Goal: Task Accomplishment & Management: Manage account settings

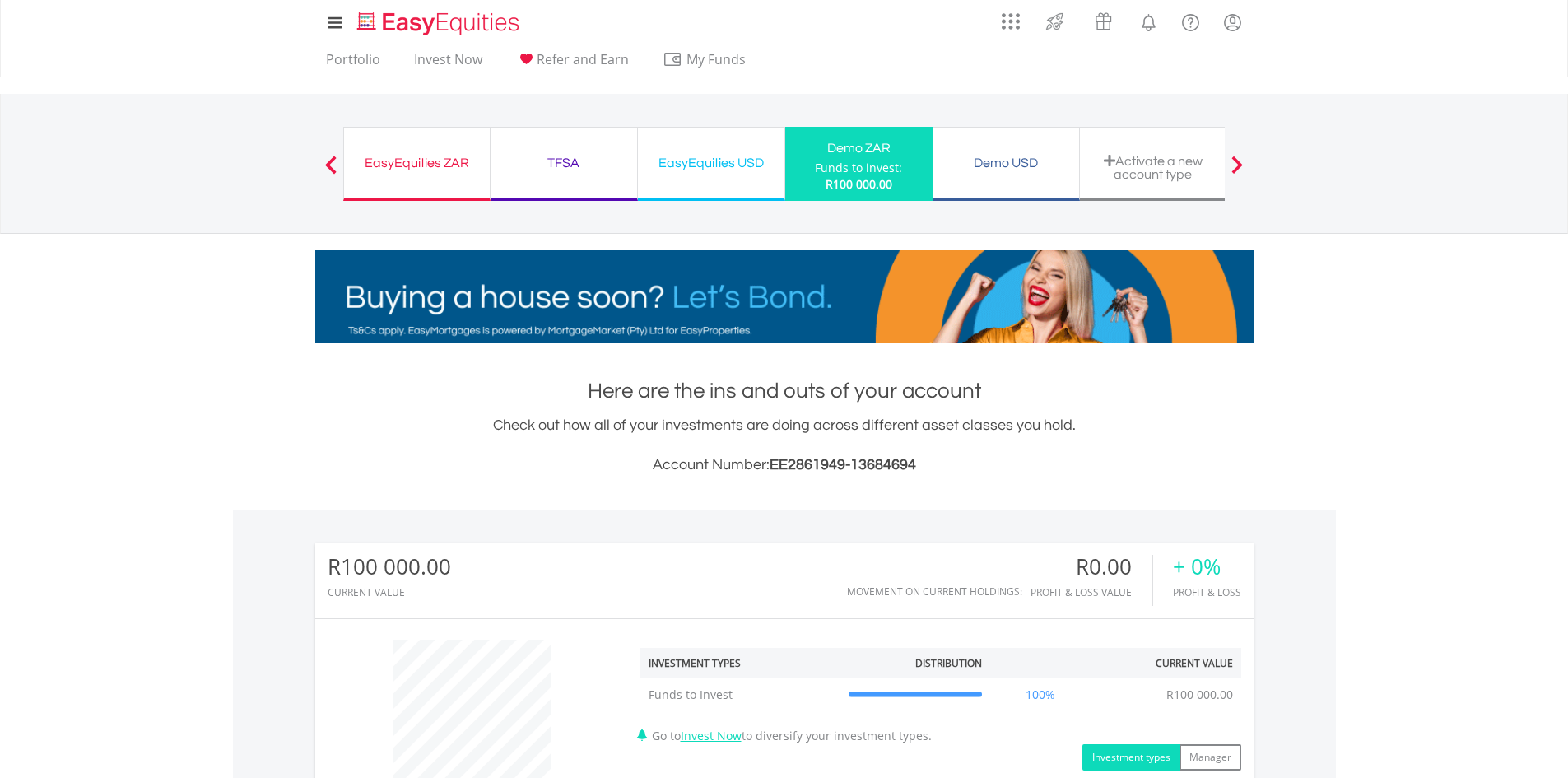
click at [862, 173] on div "Funds to invest:" at bounding box center [858, 168] width 87 height 16
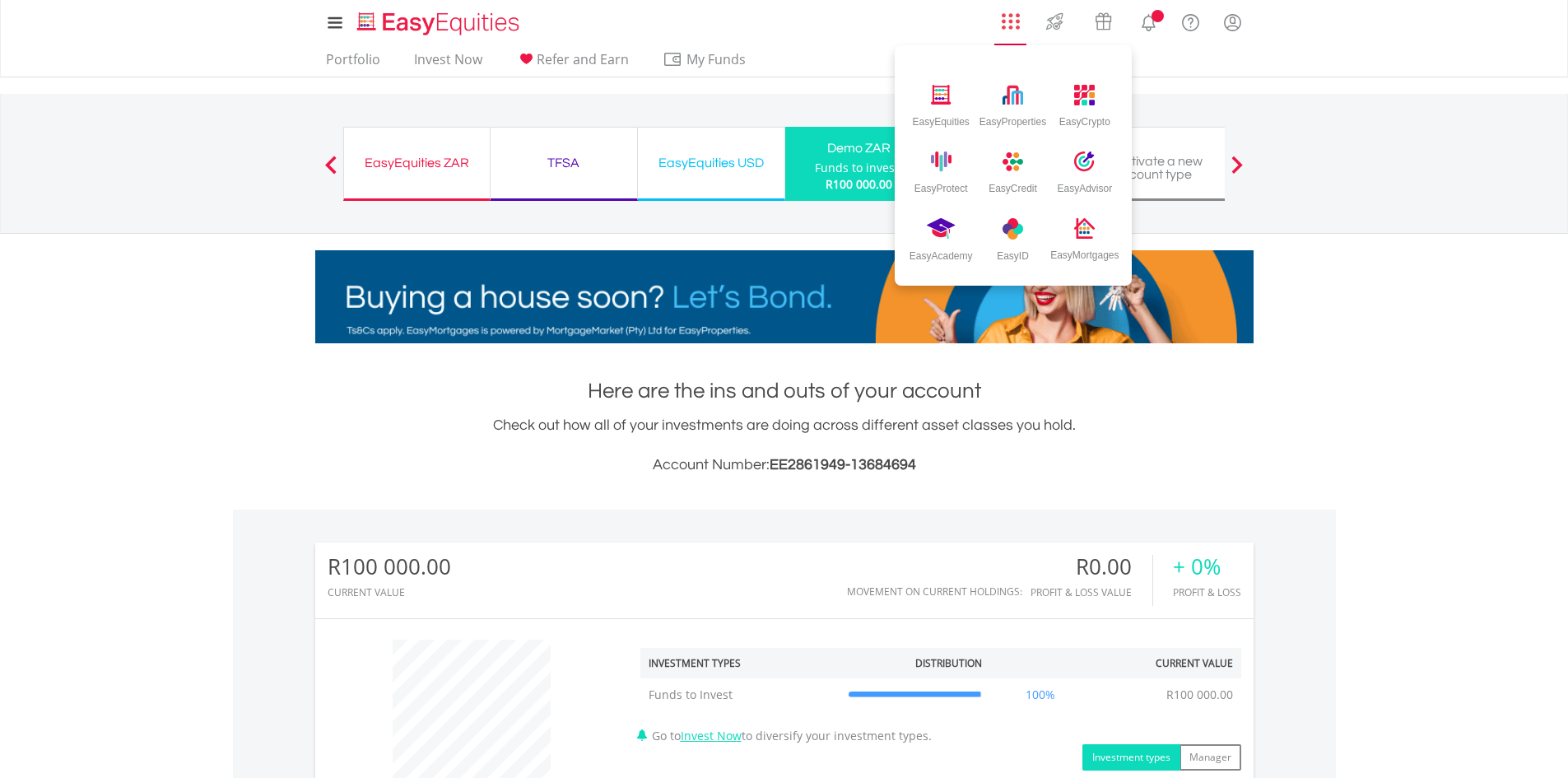
scroll to position [158, 313]
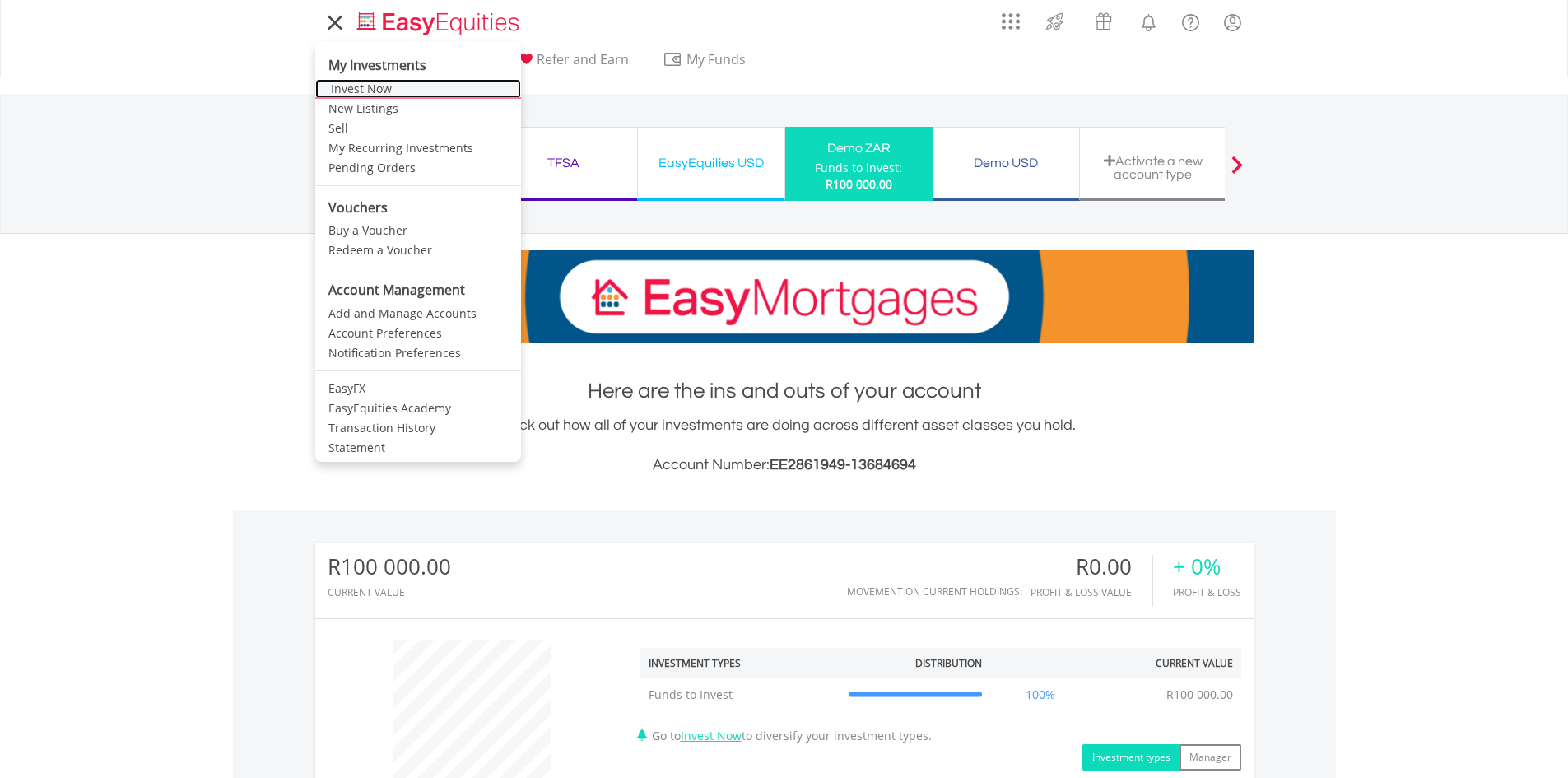
click at [370, 90] on link "Invest Now" at bounding box center [417, 89] width 206 height 20
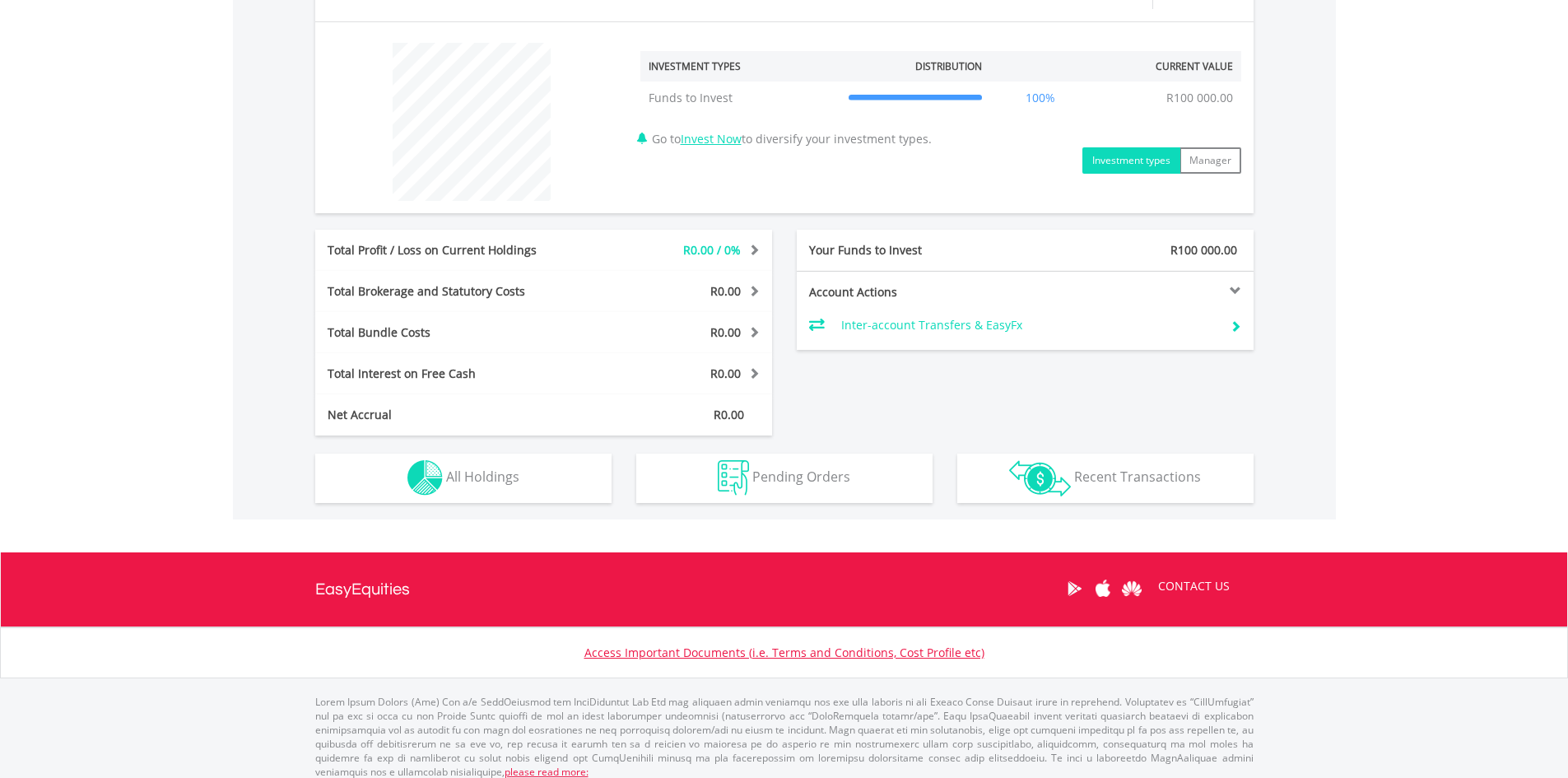
scroll to position [608, 0]
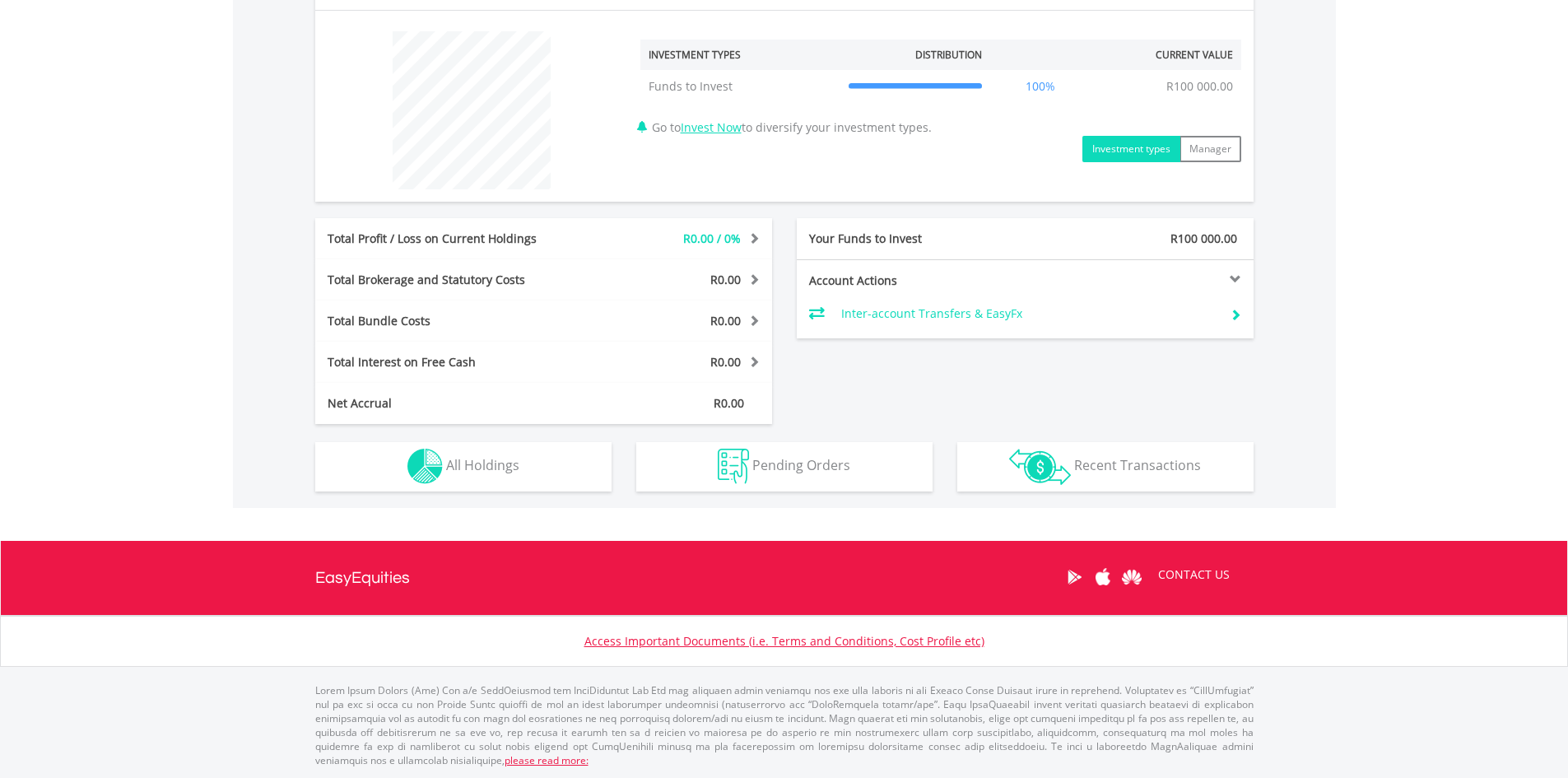
click at [1234, 279] on div at bounding box center [1139, 278] width 228 height 12
click at [1235, 286] on div "Account Actions" at bounding box center [1025, 280] width 457 height 16
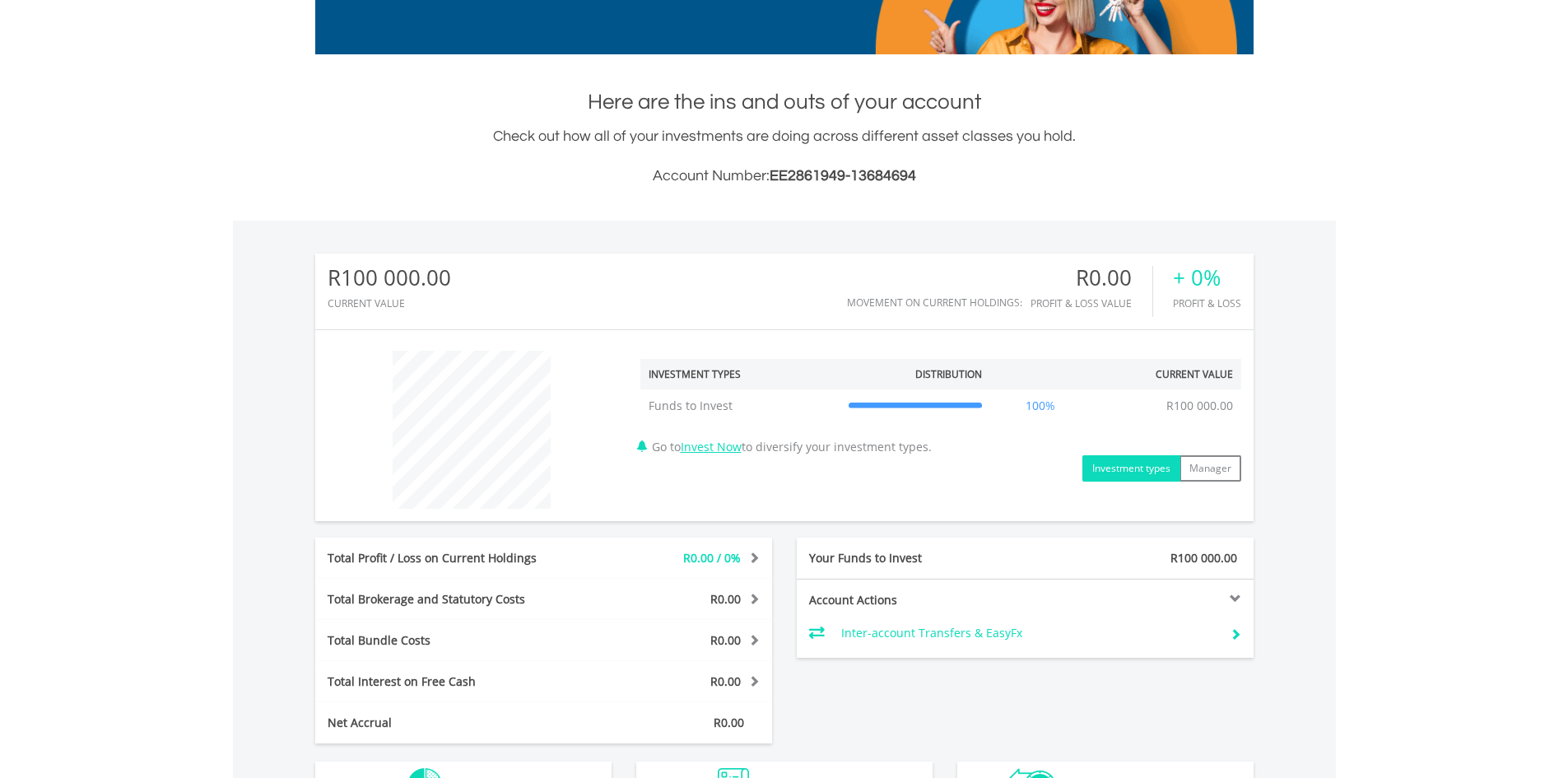
scroll to position [279, 0]
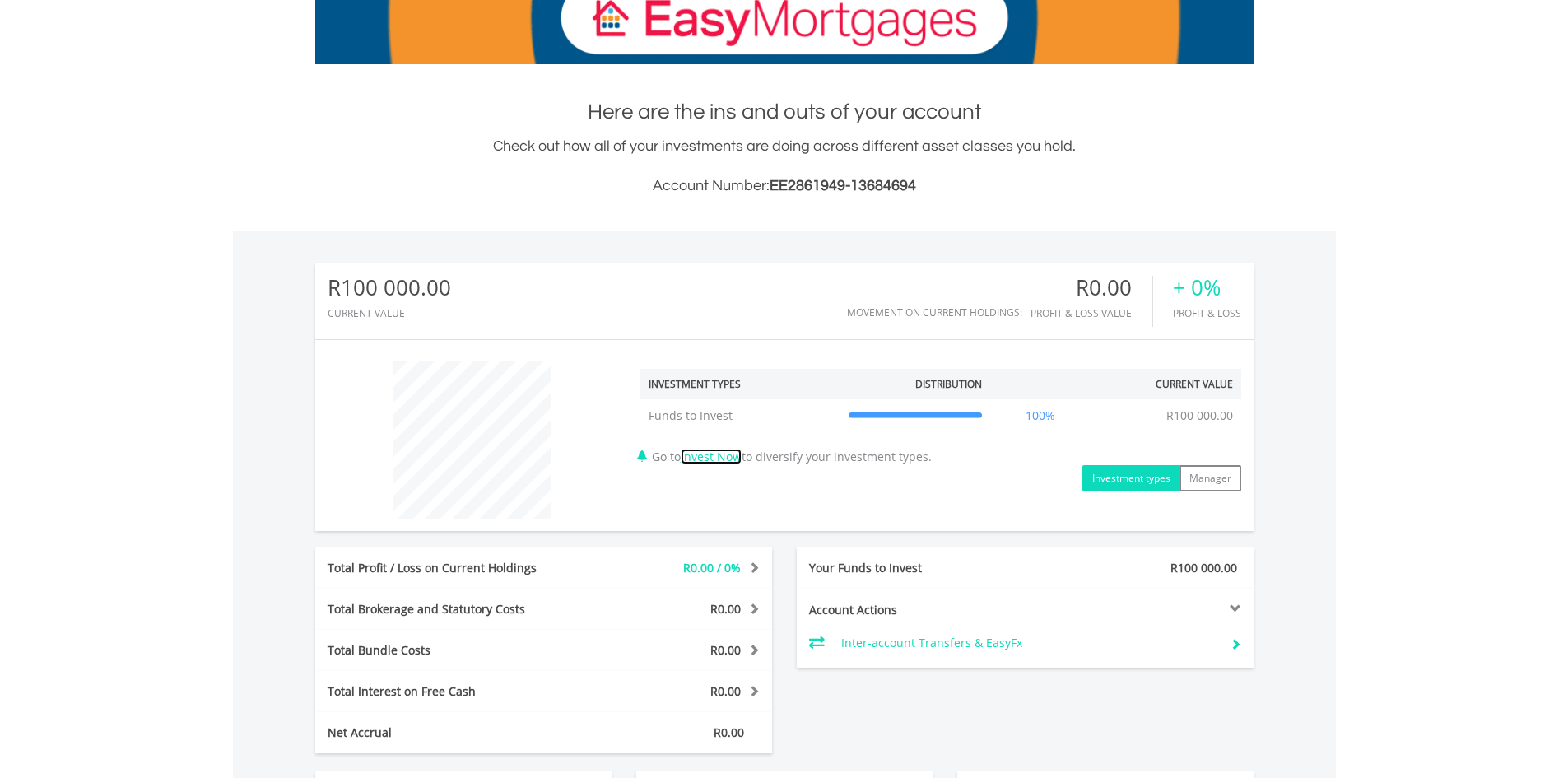
click at [737, 459] on link "Invest Now" at bounding box center [711, 457] width 61 height 16
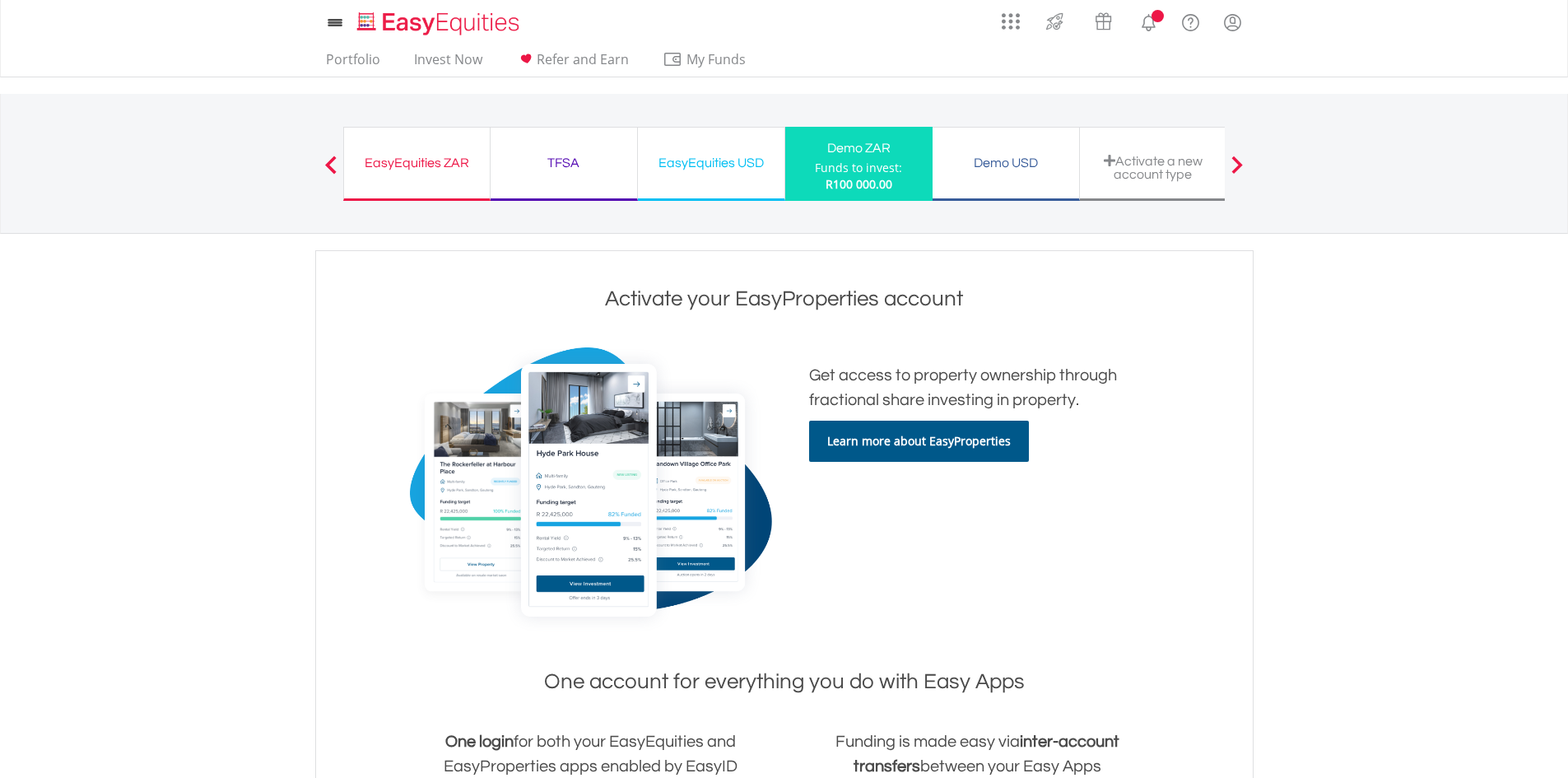
scroll to position [82, 0]
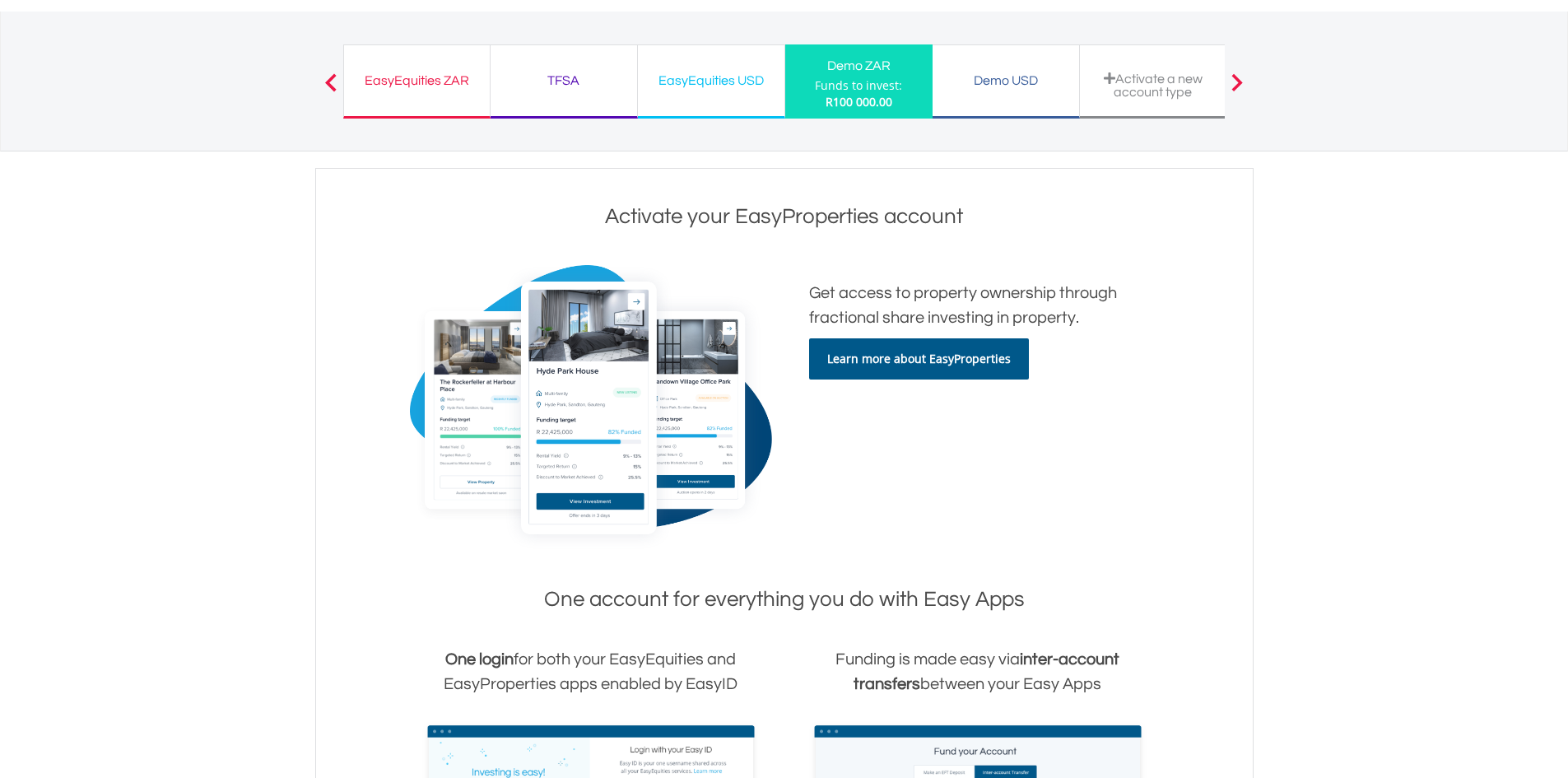
click at [443, 91] on div "EasyEquities ZAR" at bounding box center [417, 80] width 126 height 23
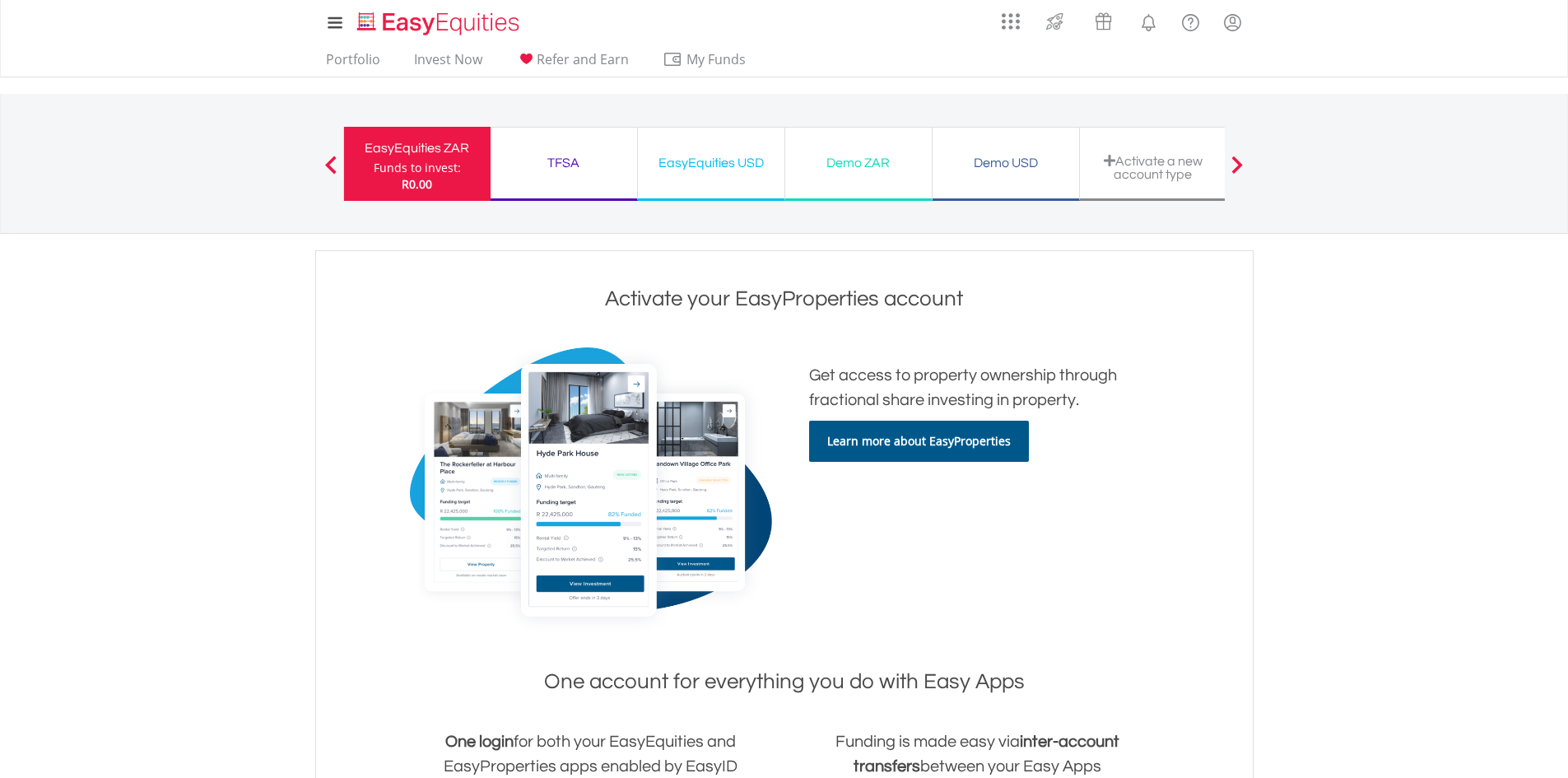
click at [584, 154] on div "TFSA" at bounding box center [564, 163] width 127 height 23
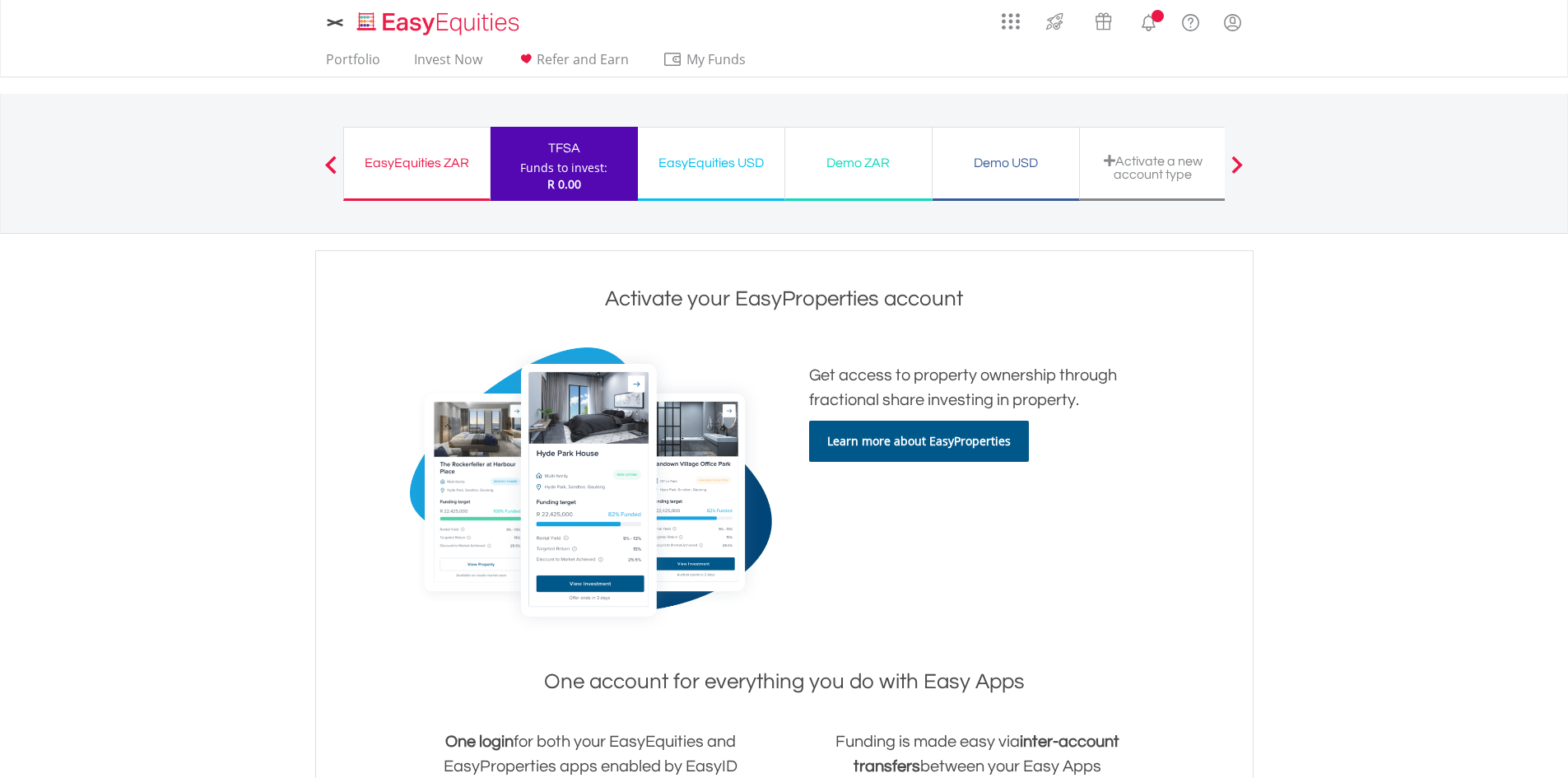
drag, startPoint x: 0, startPoint y: 0, endPoint x: 711, endPoint y: 160, distance: 728.8
click at [709, 159] on div "EasyEquities USD" at bounding box center [711, 163] width 127 height 23
click at [711, 160] on div "EasyEquities USD" at bounding box center [711, 163] width 127 height 23
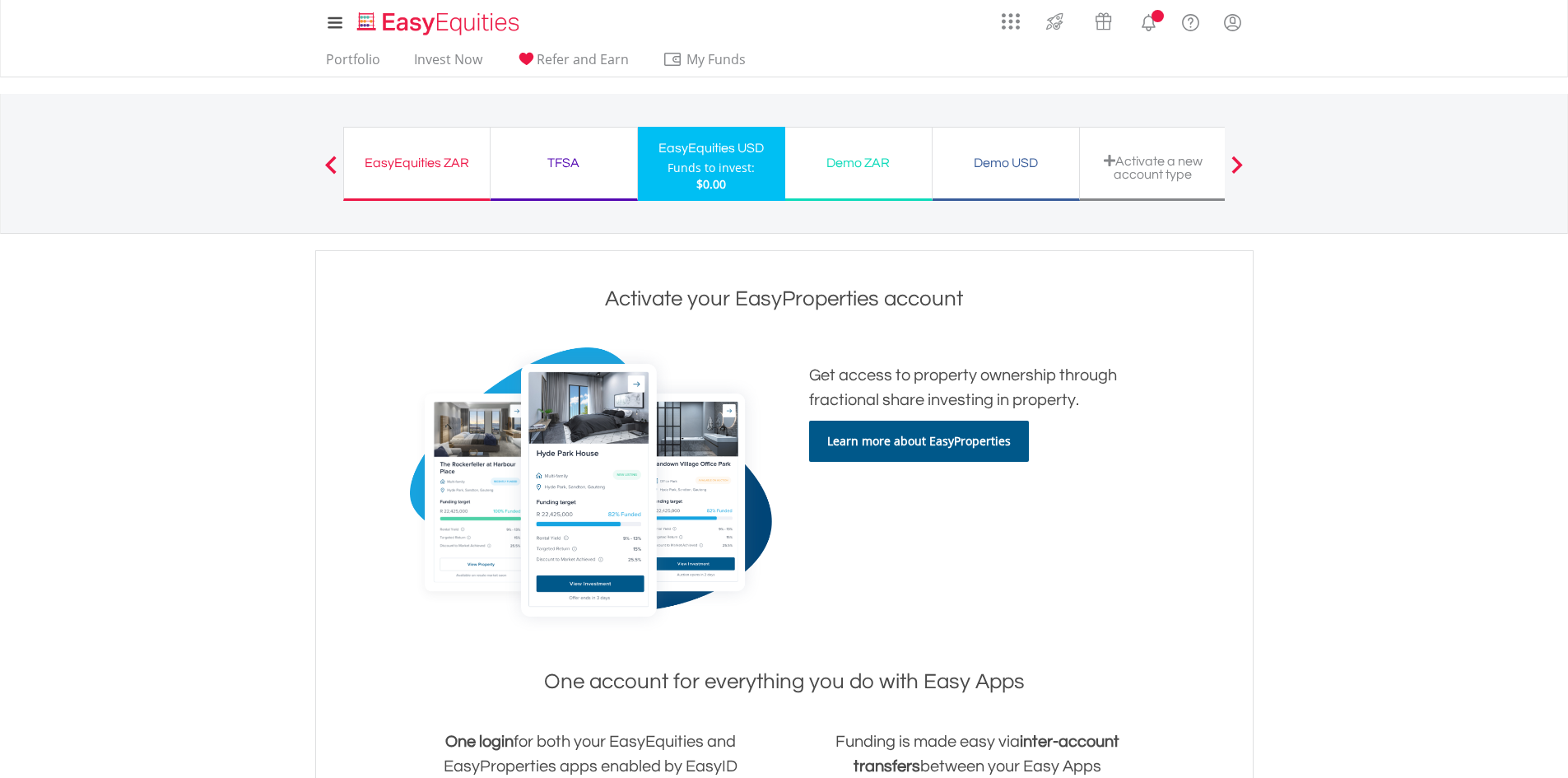
click at [861, 167] on div "Demo ZAR" at bounding box center [858, 163] width 127 height 23
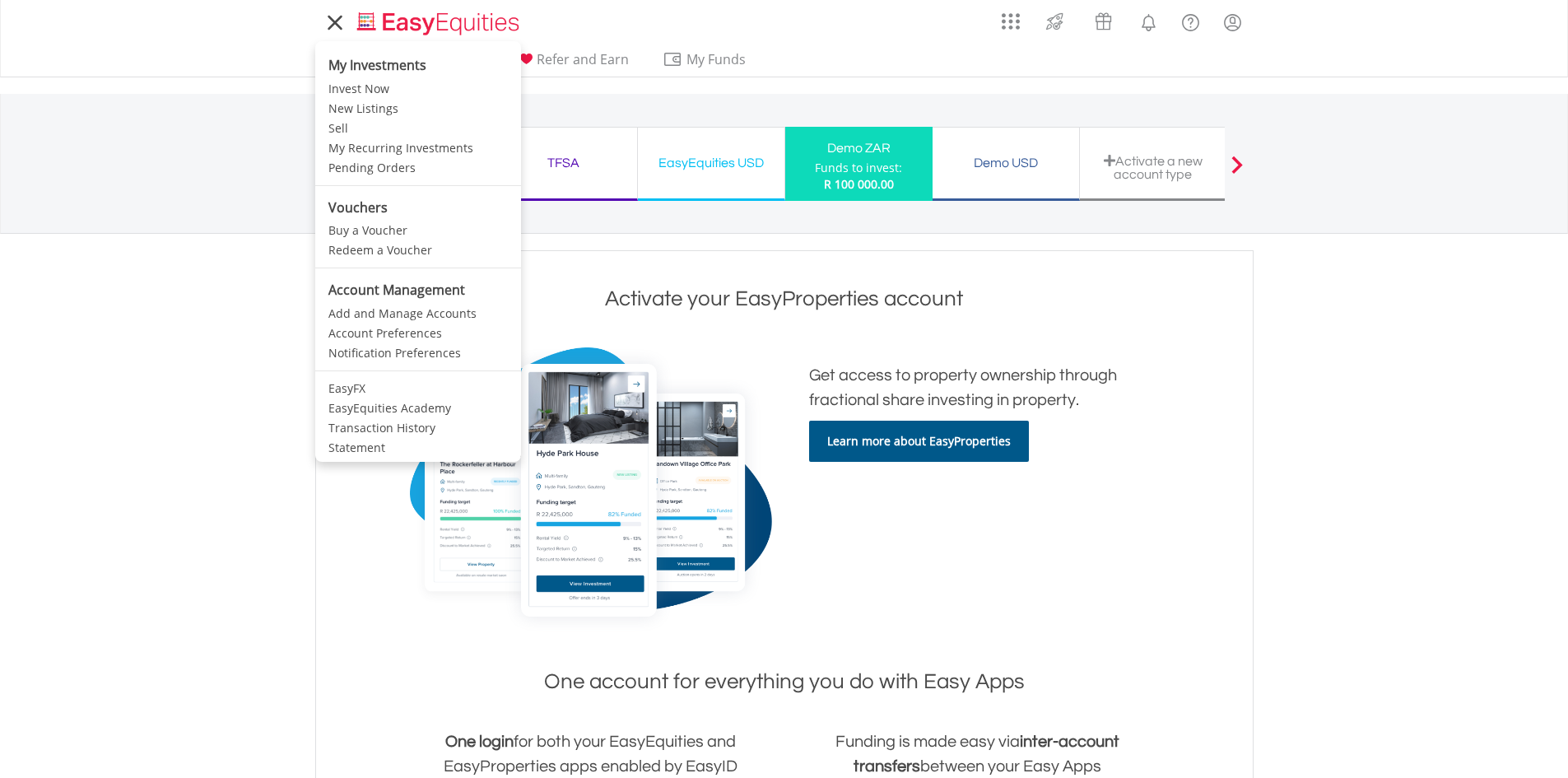
click at [332, 12] on link at bounding box center [334, 23] width 39 height 37
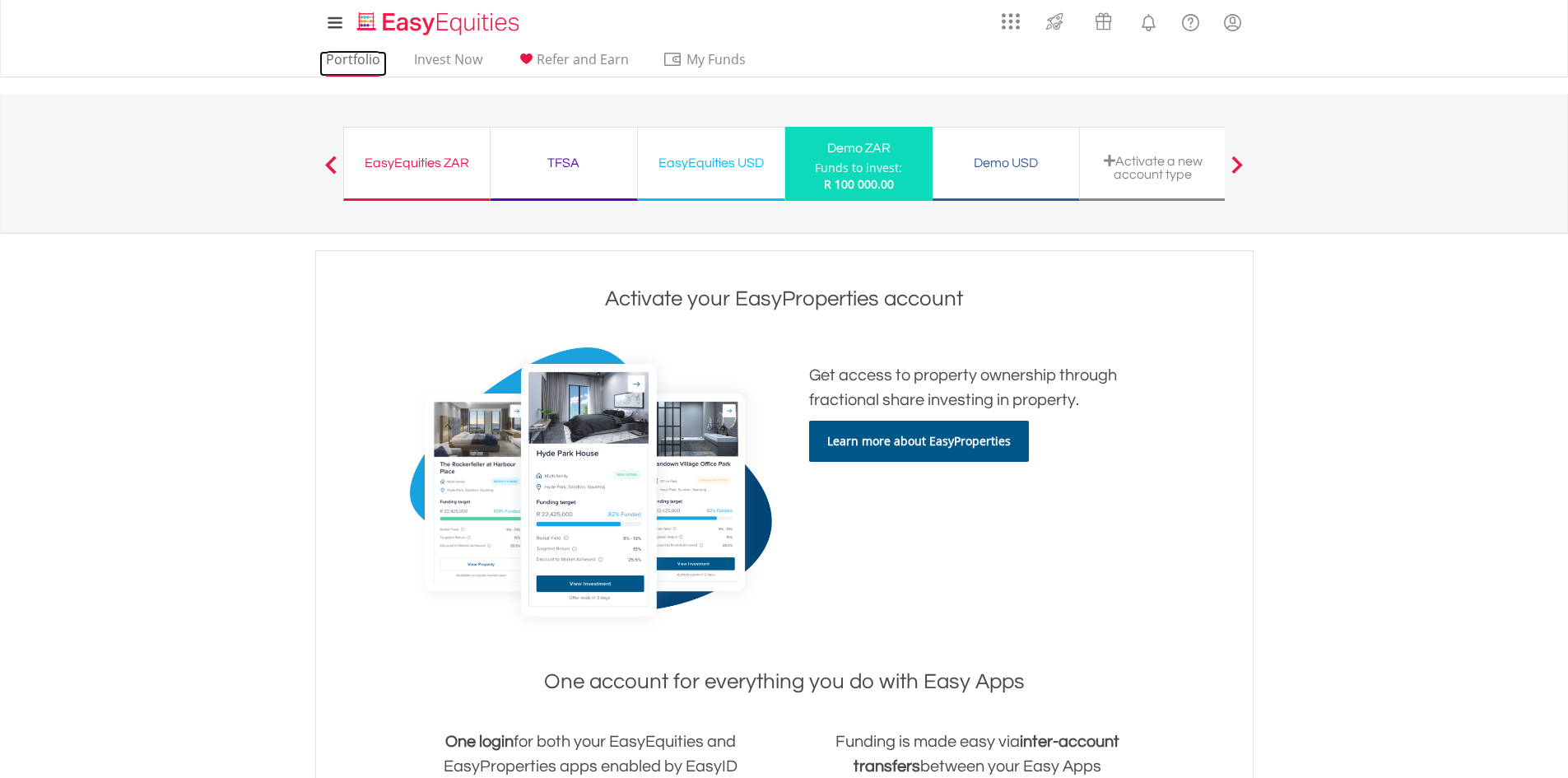
click at [362, 64] on link "Portfolio" at bounding box center [353, 63] width 68 height 26
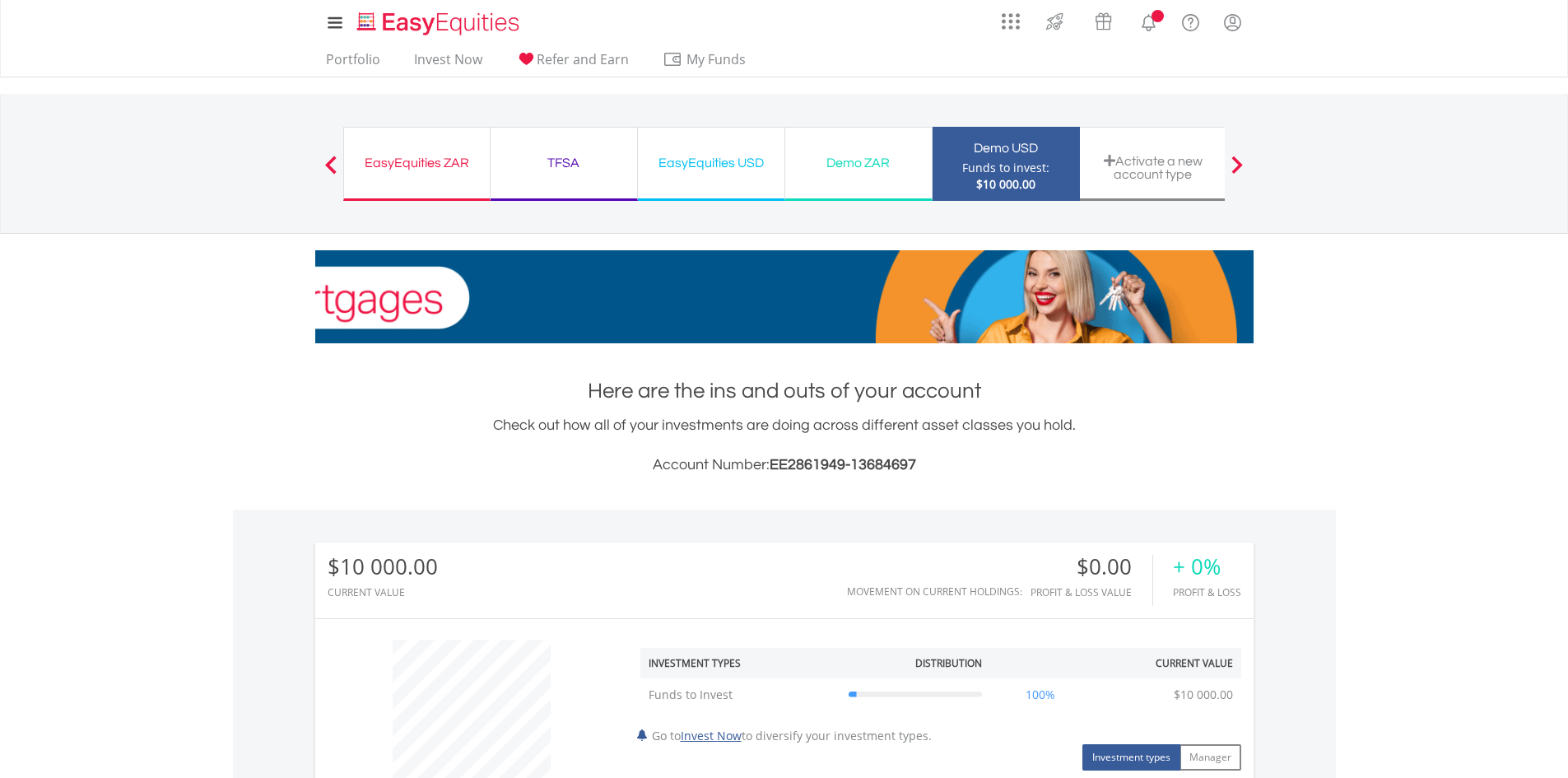
scroll to position [158, 313]
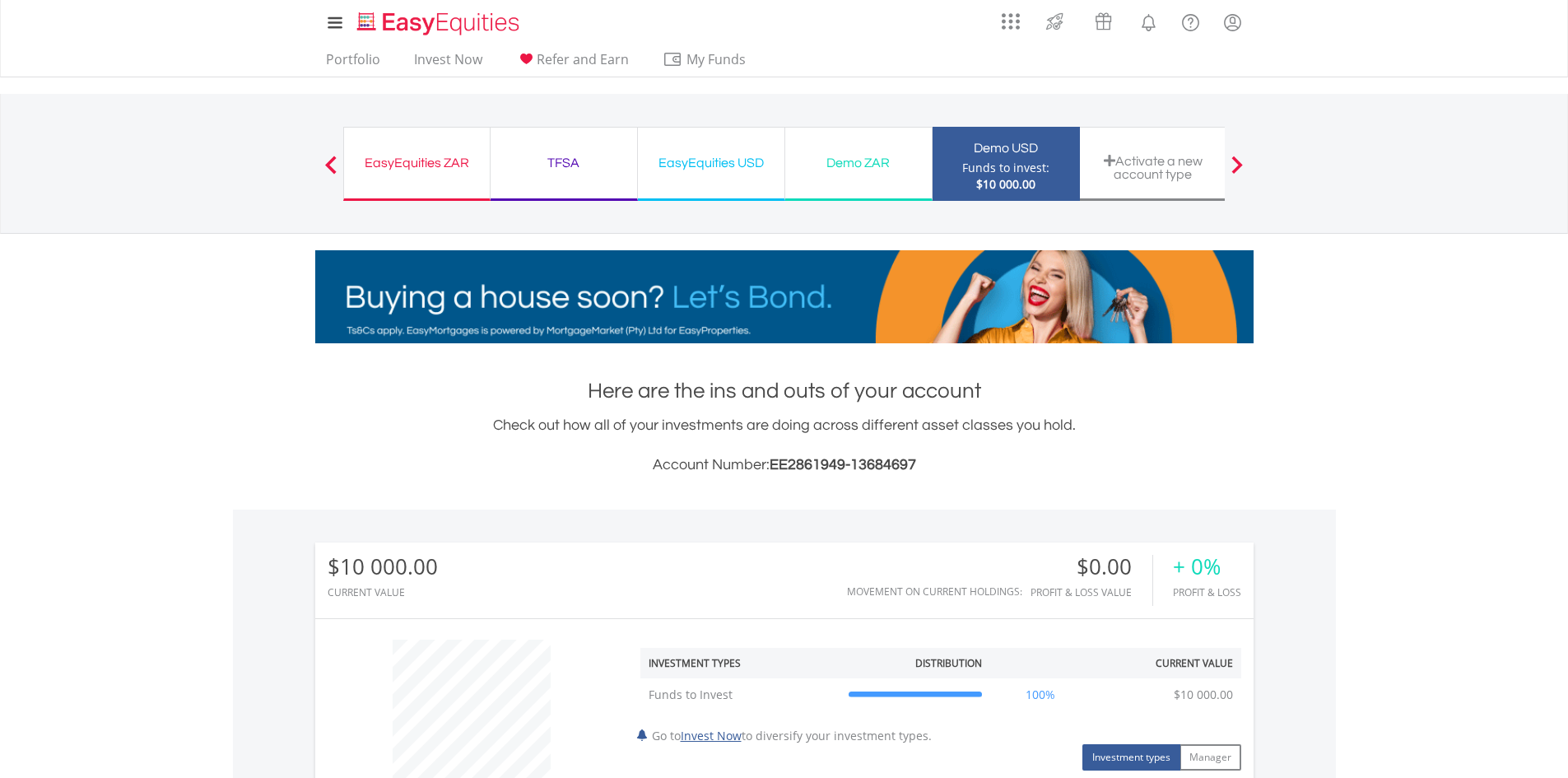
drag, startPoint x: 0, startPoint y: 0, endPoint x: 986, endPoint y: 457, distance: 1086.8
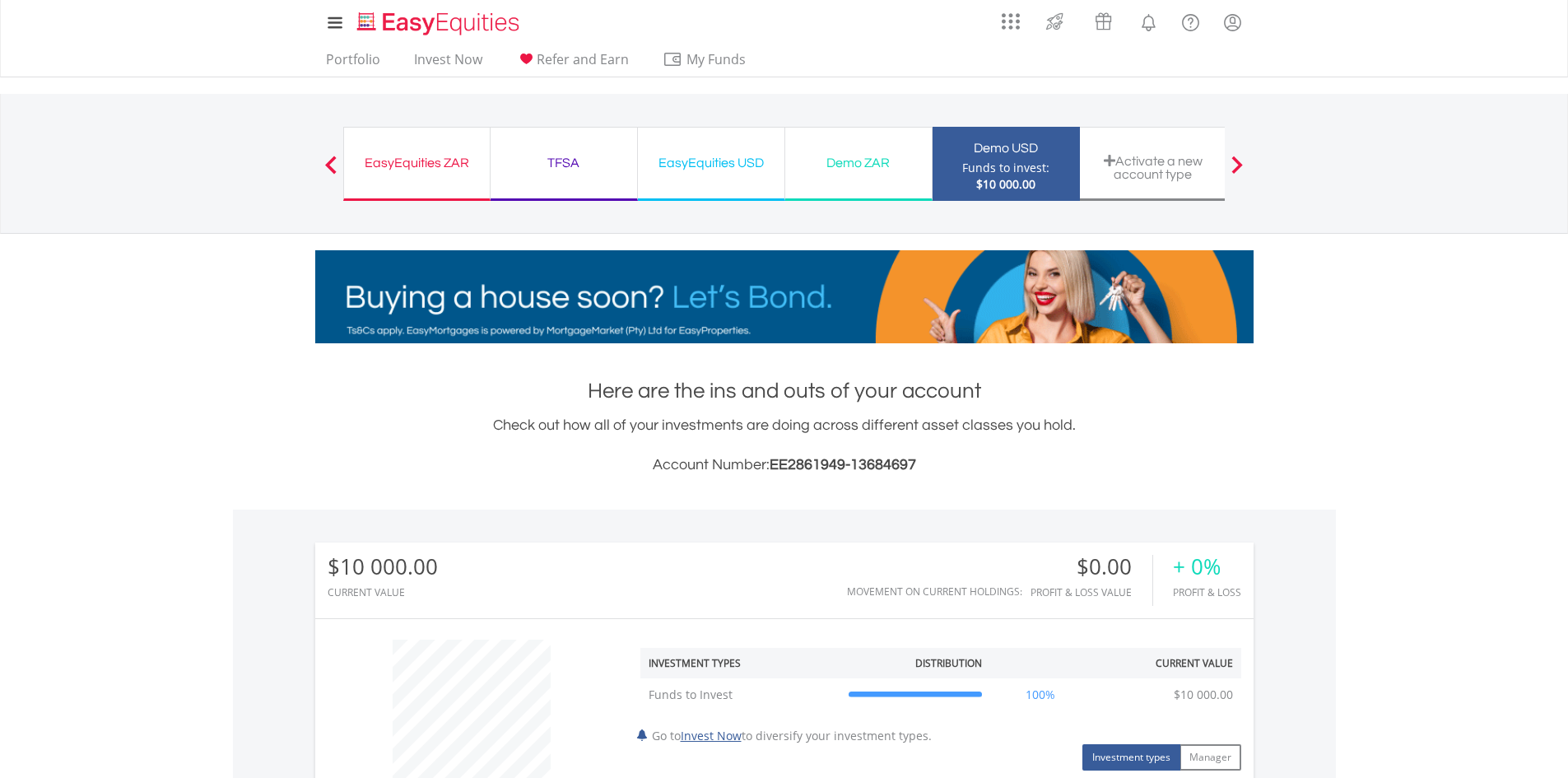
click at [986, 457] on h3 "Account Number: EE2861949-13684697" at bounding box center [784, 465] width 938 height 23
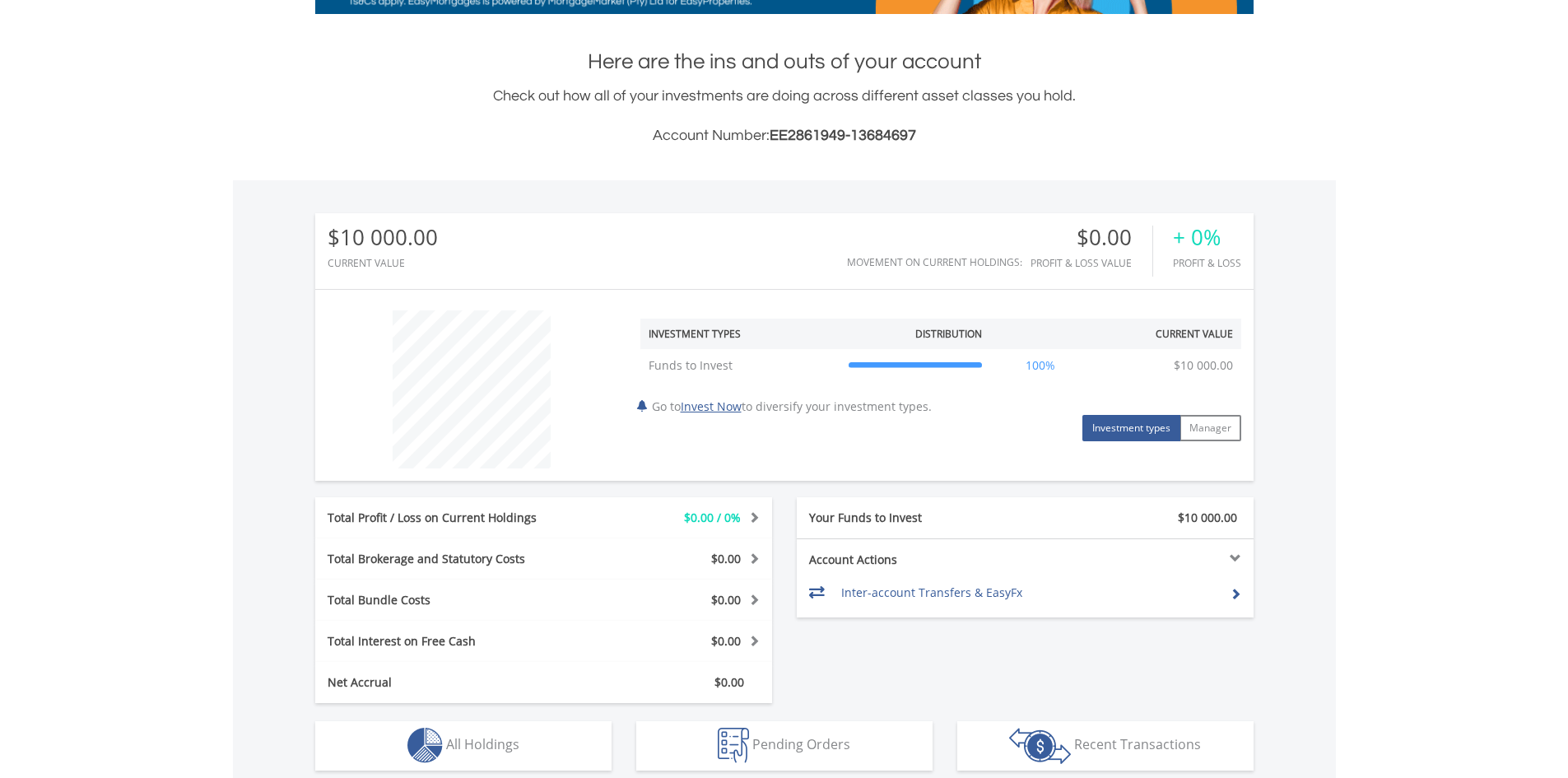
scroll to position [411, 0]
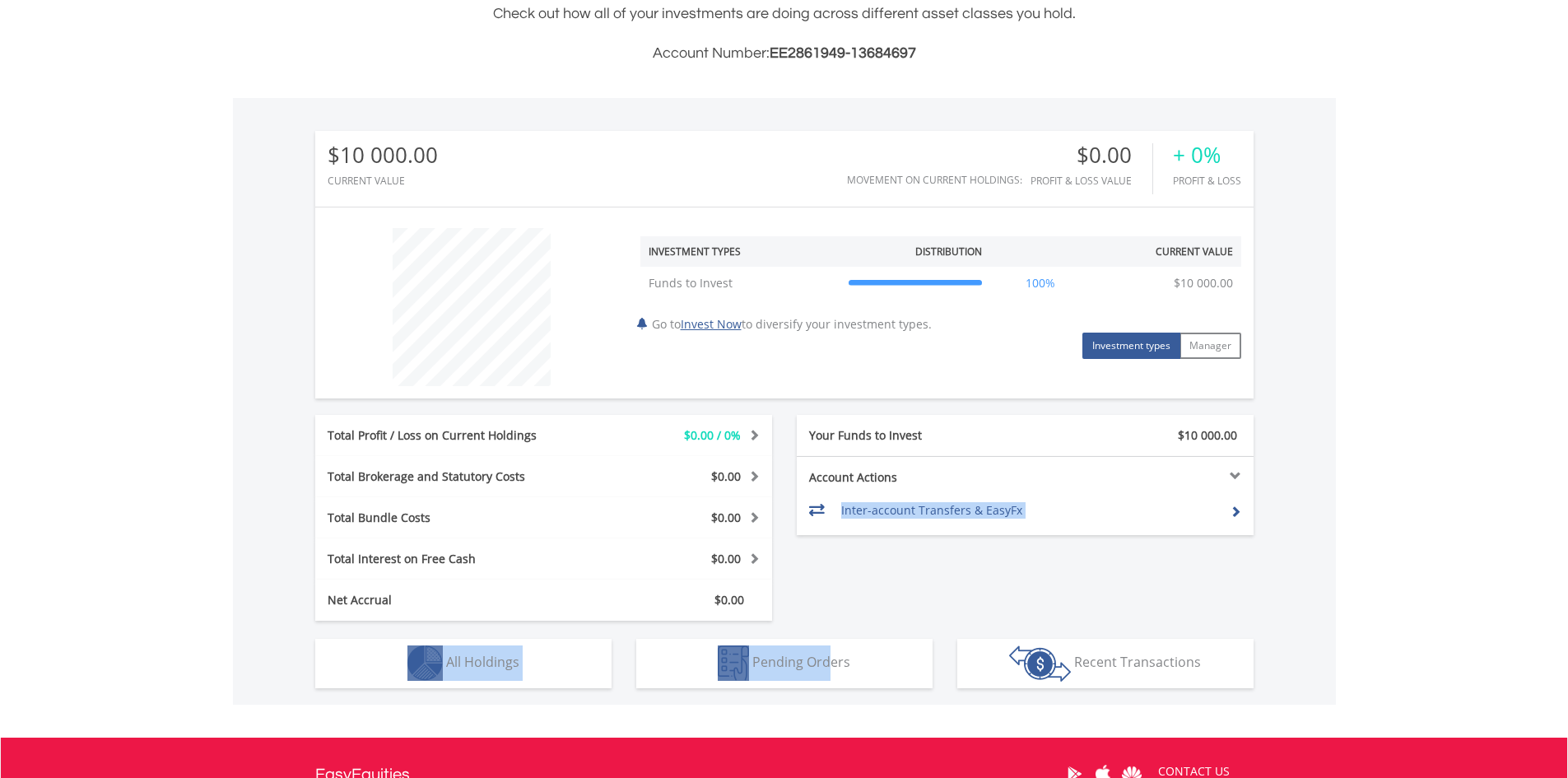
drag, startPoint x: 846, startPoint y: 626, endPoint x: 832, endPoint y: 650, distance: 27.8
click at [832, 650] on div "$10 000.00 CURRENT VALUE Movement on Current Holdings: $0.00 Profit & Loss Valu…" at bounding box center [784, 401] width 1102 height 607
click at [1016, 584] on div "Total Profit / Loss on Current Holdings $0.00 / 0% Last Valuation $0.00 Purchas…" at bounding box center [784, 517] width 962 height 206
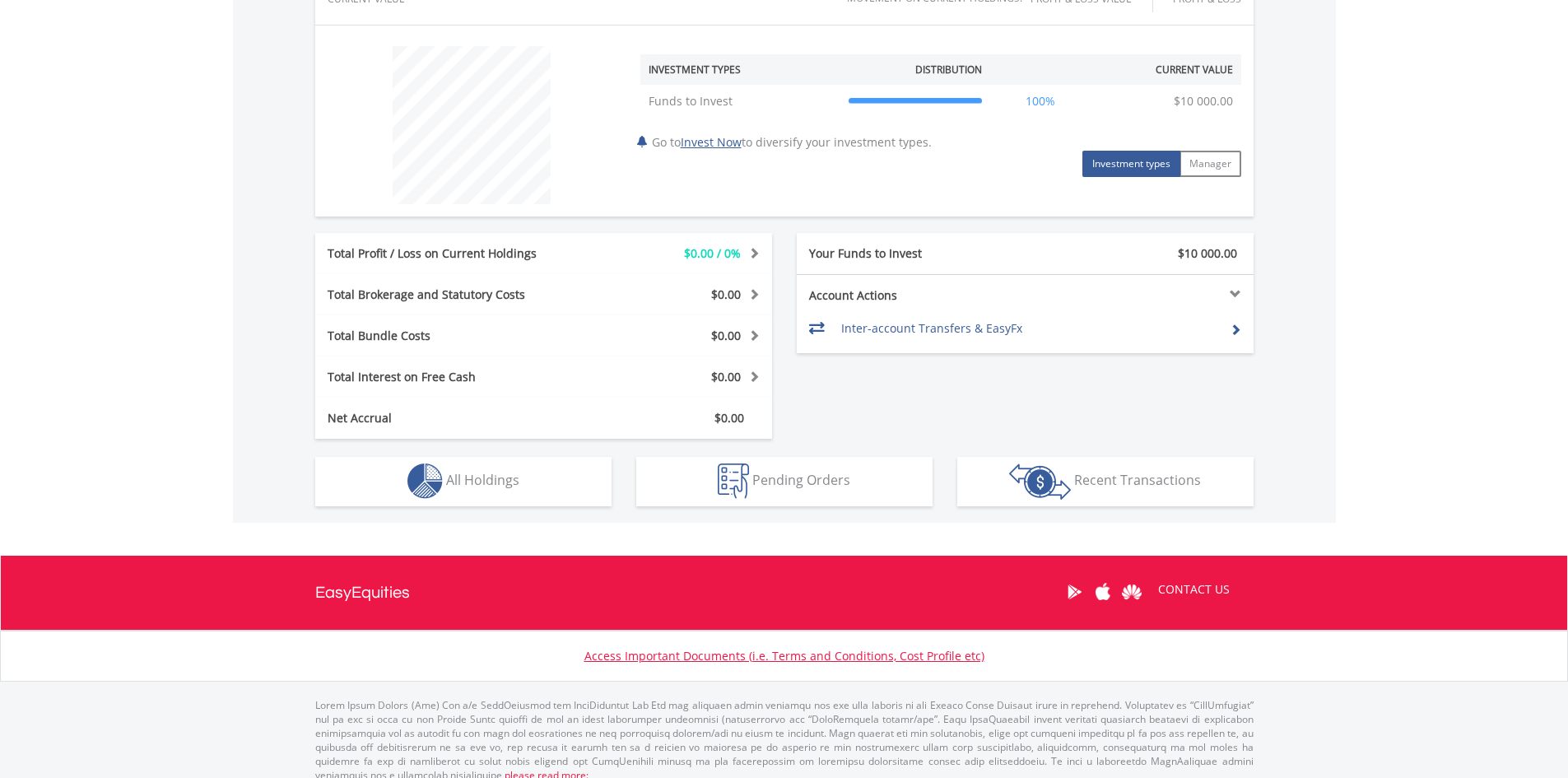
scroll to position [608, 0]
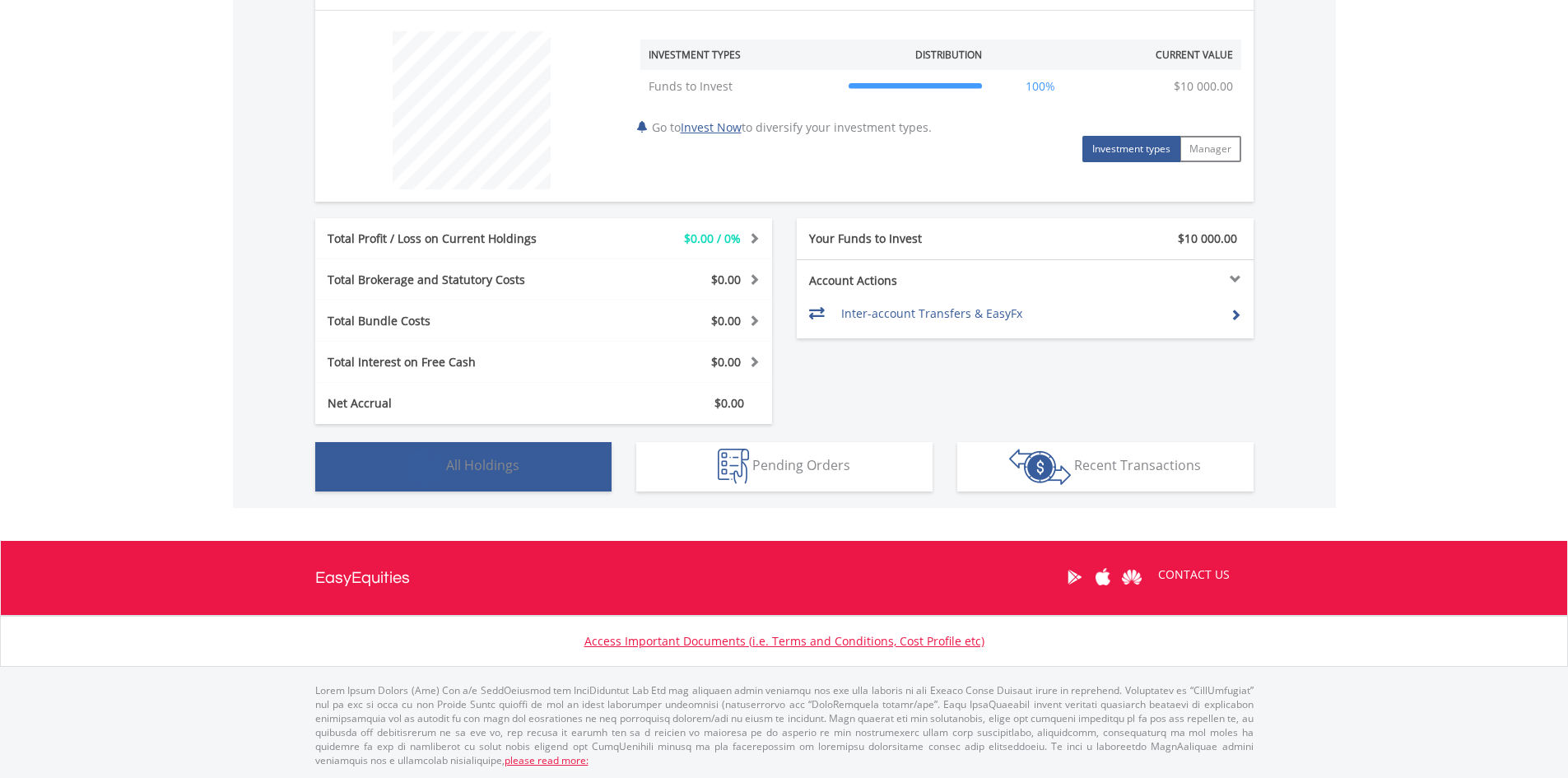
click at [556, 449] on button "Holdings All Holdings" at bounding box center [463, 466] width 296 height 49
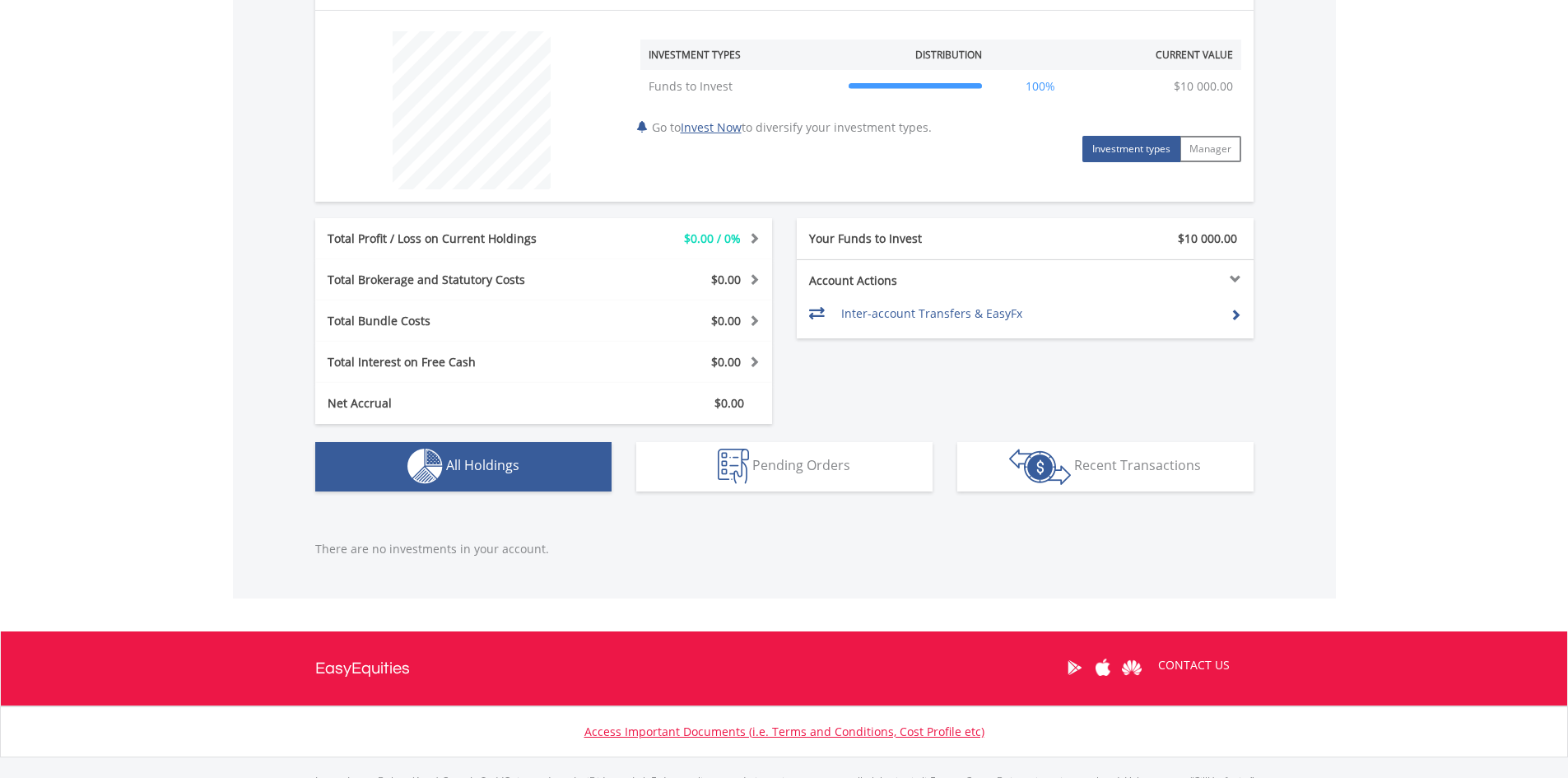
scroll to position [699, 0]
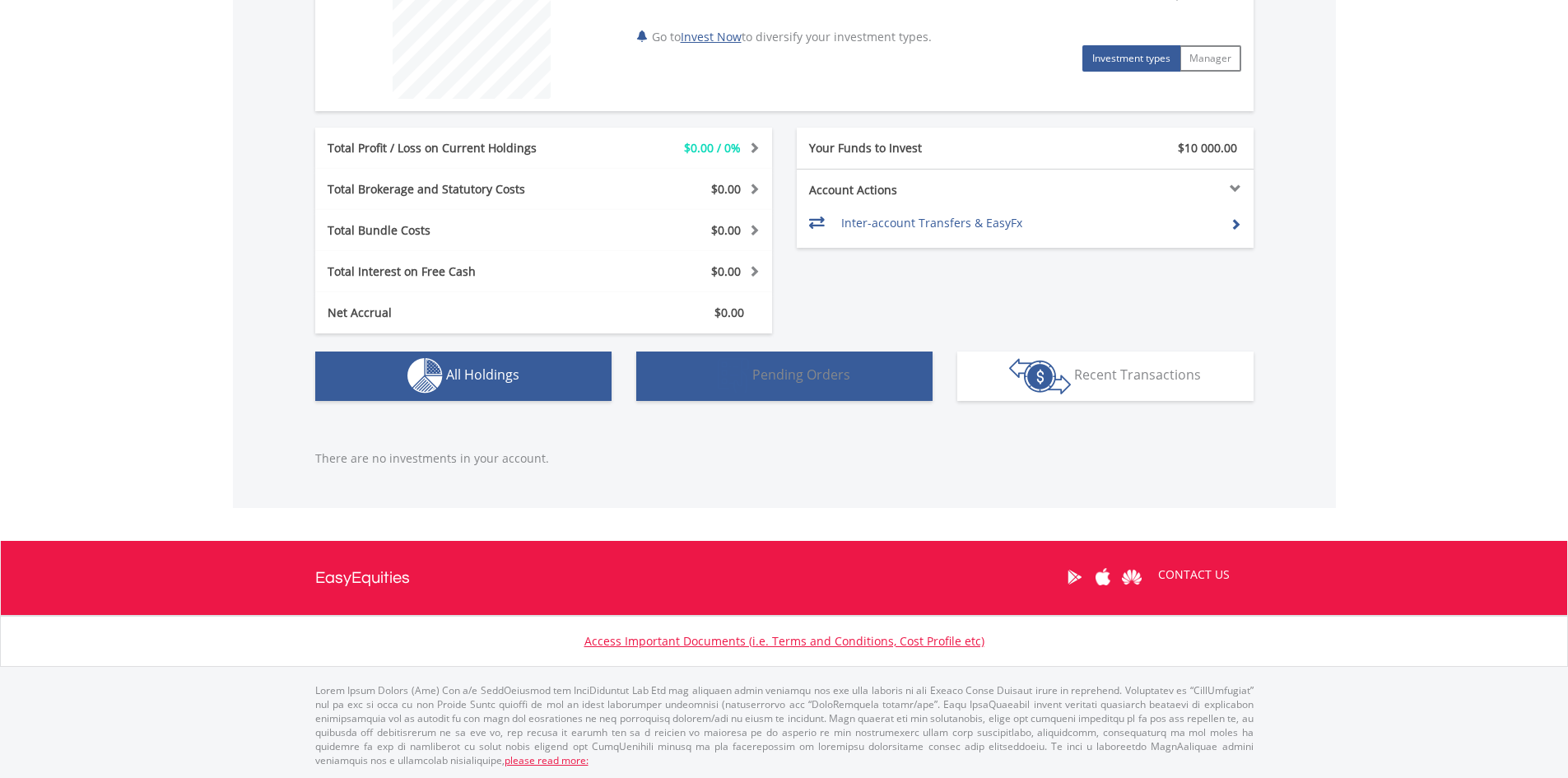
drag, startPoint x: 785, startPoint y: 370, endPoint x: 834, endPoint y: 362, distance: 49.6
click at [803, 367] on span "Pending Orders" at bounding box center [801, 375] width 98 height 18
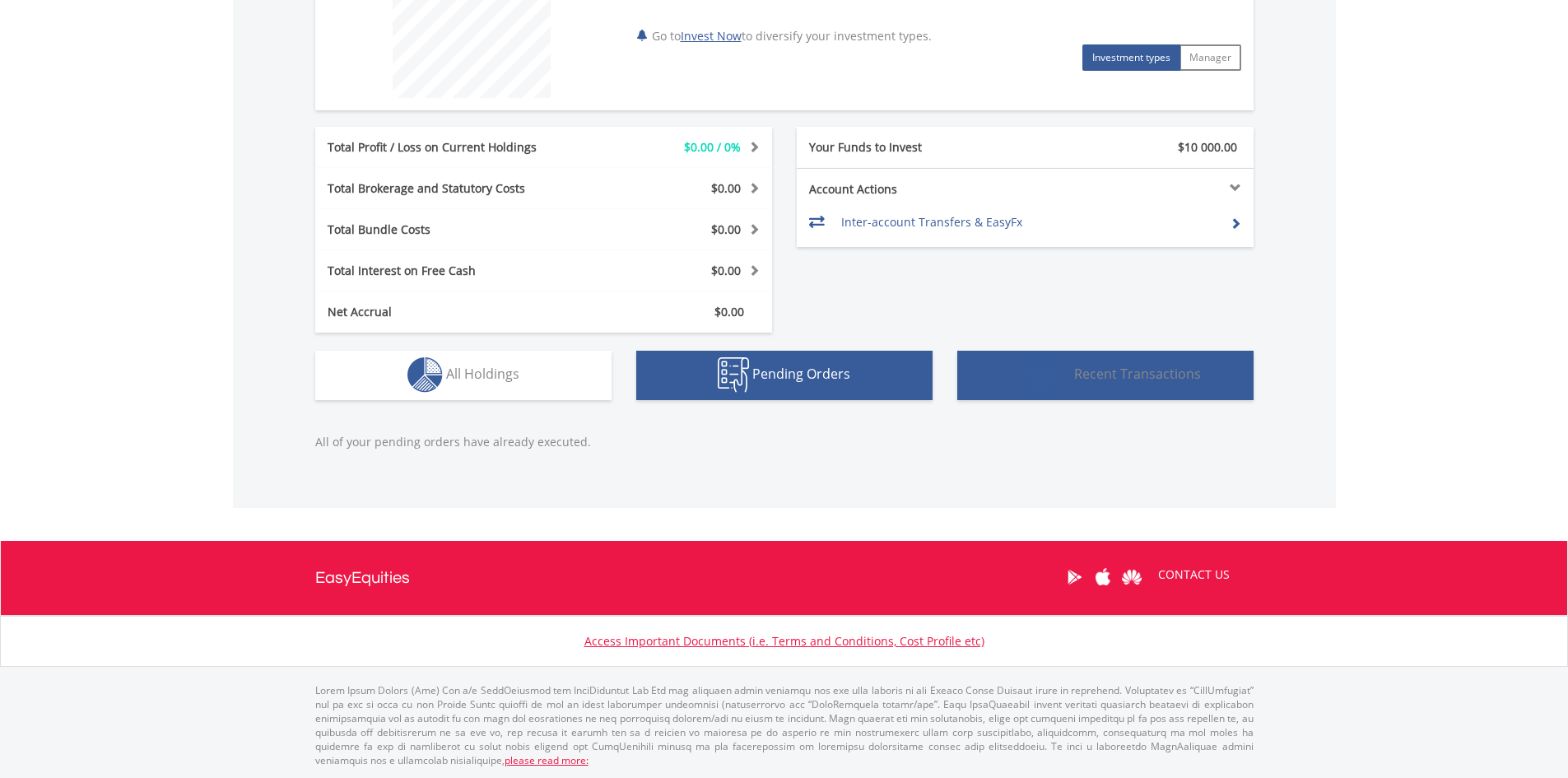
drag, startPoint x: 1060, startPoint y: 353, endPoint x: 1100, endPoint y: 359, distance: 40.4
click at [1099, 358] on button "Transactions Recent Transactions" at bounding box center [1105, 375] width 296 height 49
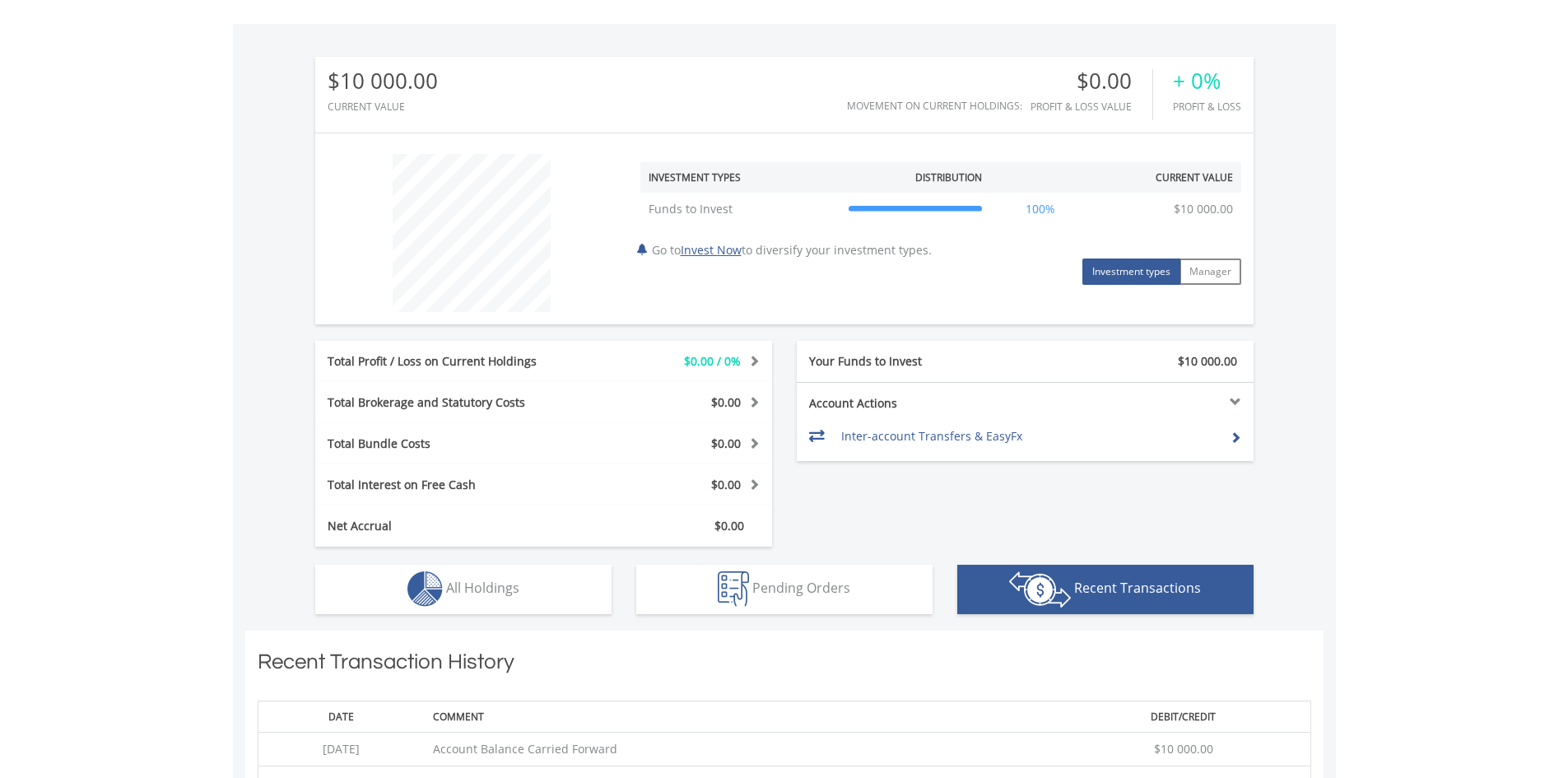
scroll to position [467, 0]
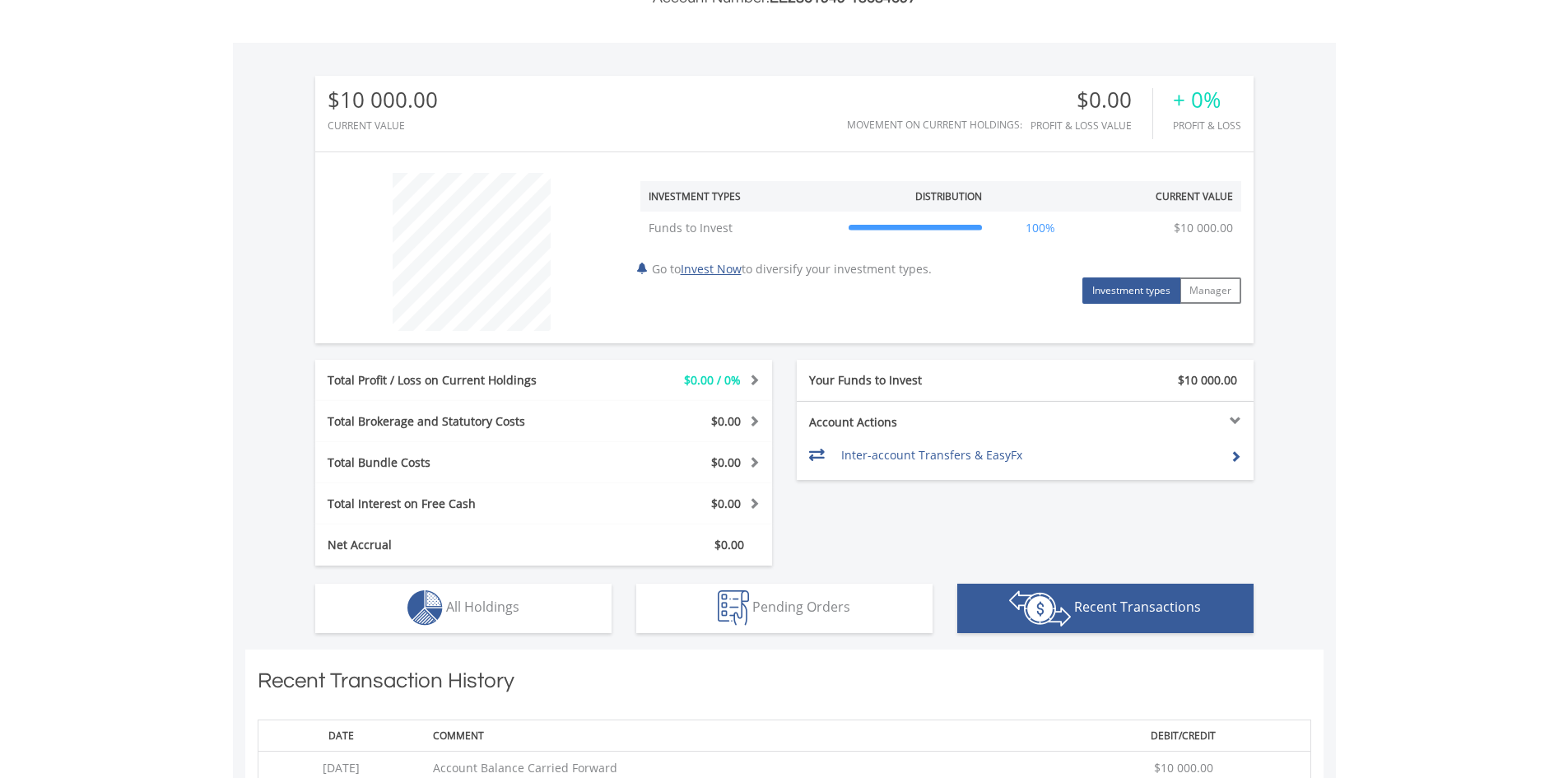
click at [978, 460] on td "Inter-account Transfers & EasyFx" at bounding box center [1029, 455] width 376 height 25
drag, startPoint x: 888, startPoint y: 451, endPoint x: 937, endPoint y: 451, distance: 49.0
click at [926, 451] on td "Inter-account Transfers & EasyFx" at bounding box center [1029, 455] width 376 height 25
click at [1242, 449] on div "Account Actions Inter-account Transfers & EasyFx" at bounding box center [1025, 440] width 457 height 79
click at [1242, 455] on div "Account Actions Inter-account Transfers & EasyFx" at bounding box center [1025, 440] width 457 height 79
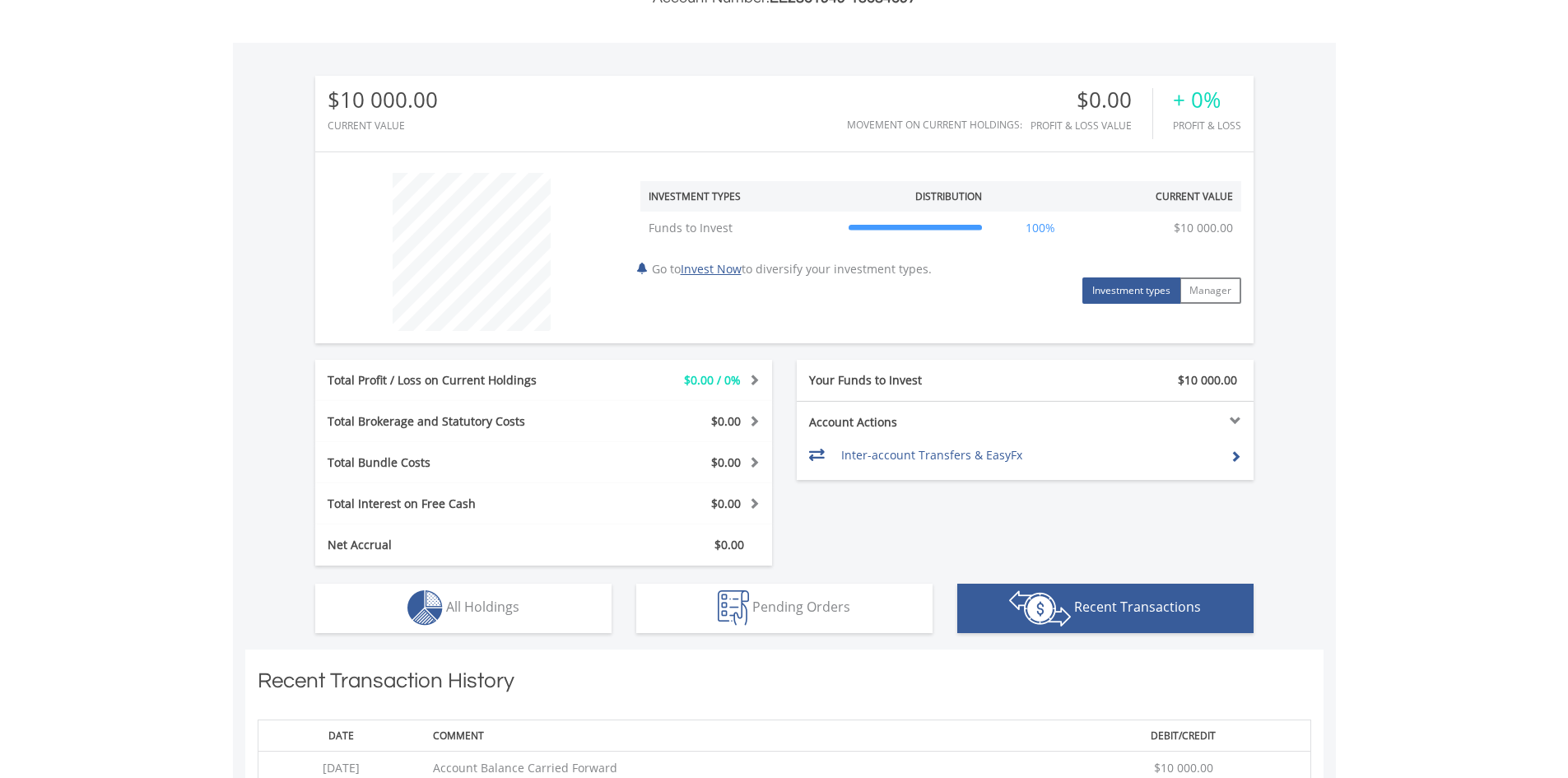
click at [1236, 459] on span at bounding box center [1234, 456] width 12 height 12
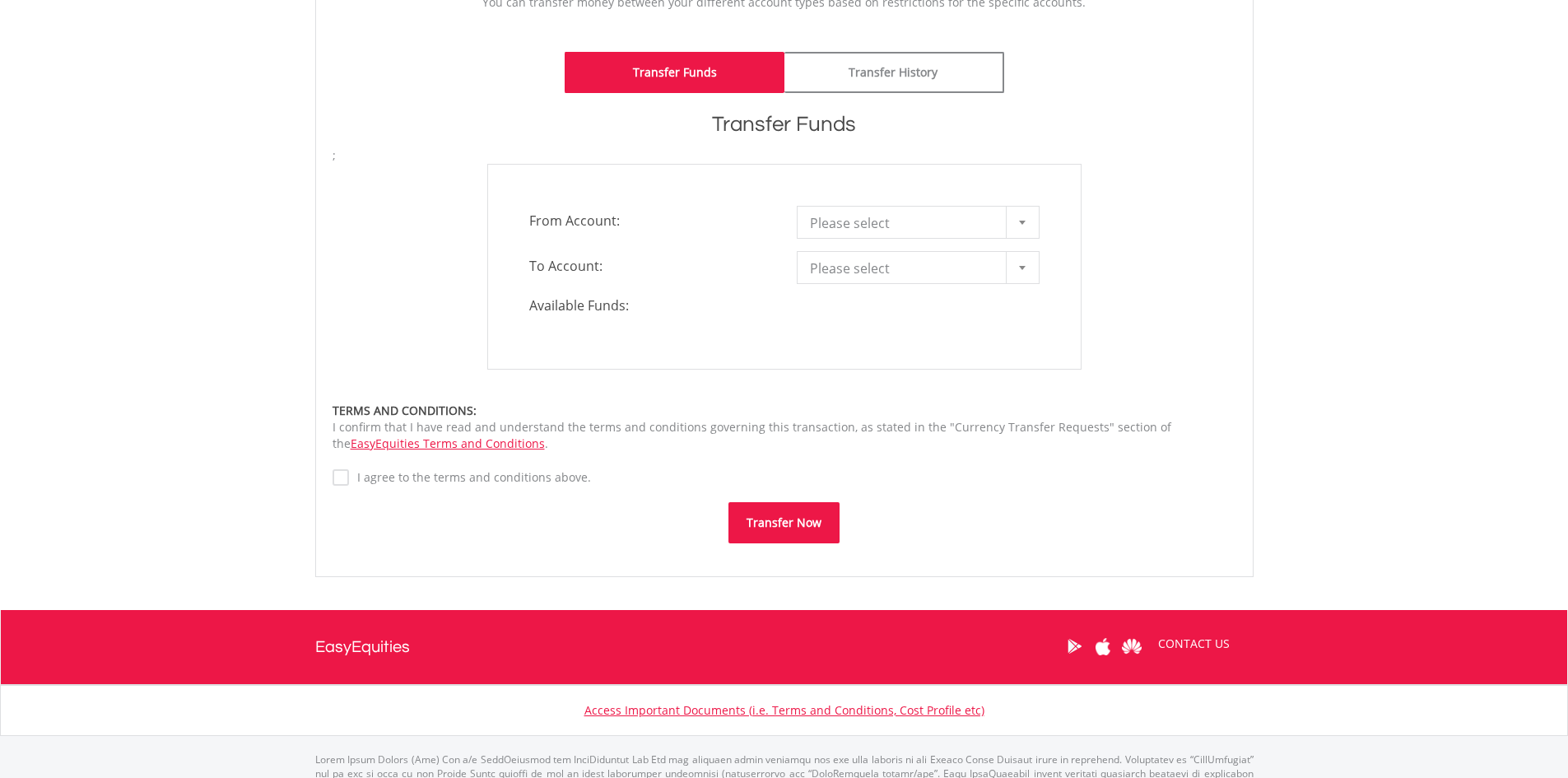
scroll to position [411, 0]
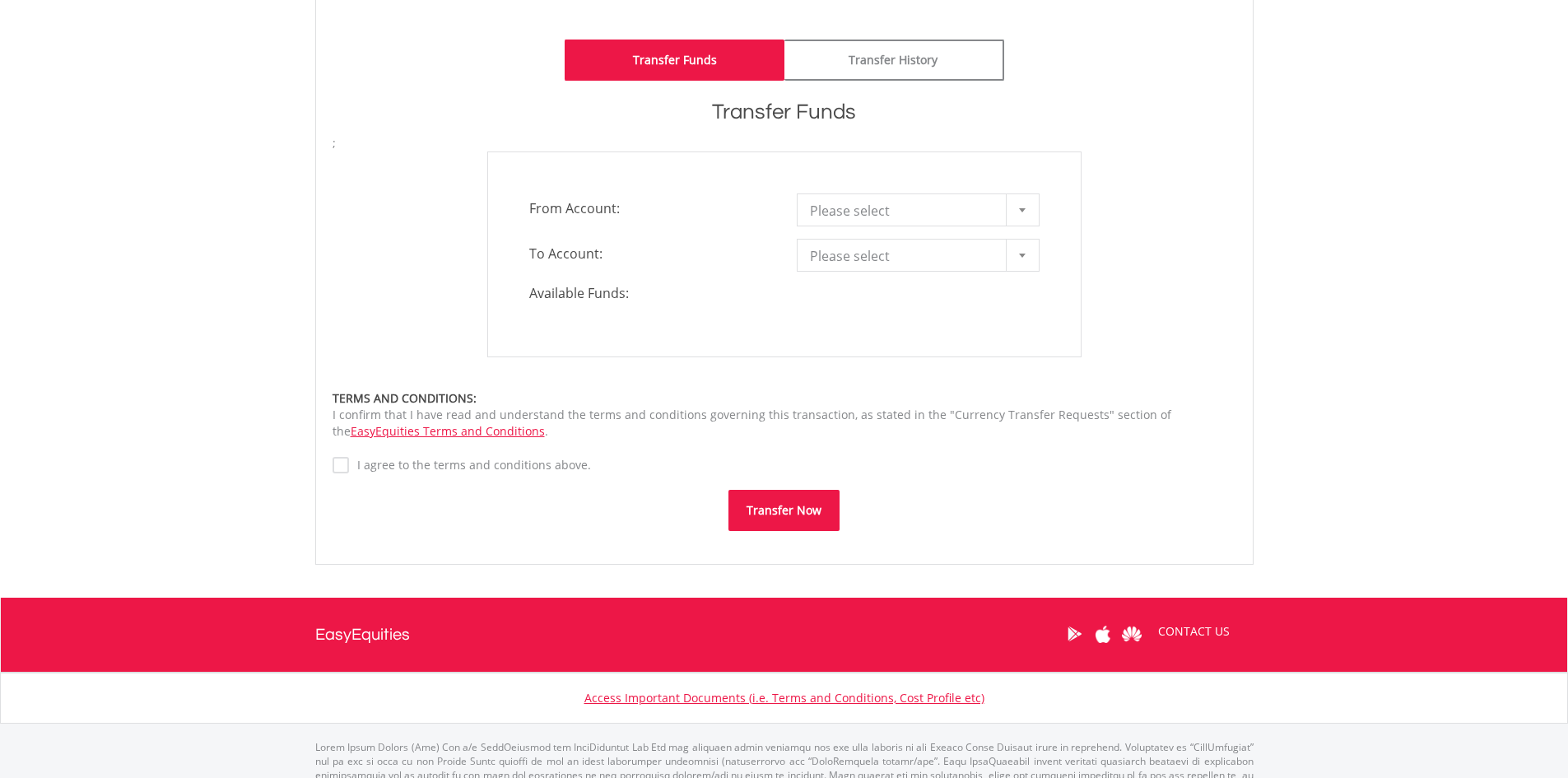
click at [1032, 210] on div at bounding box center [1021, 210] width 33 height 31
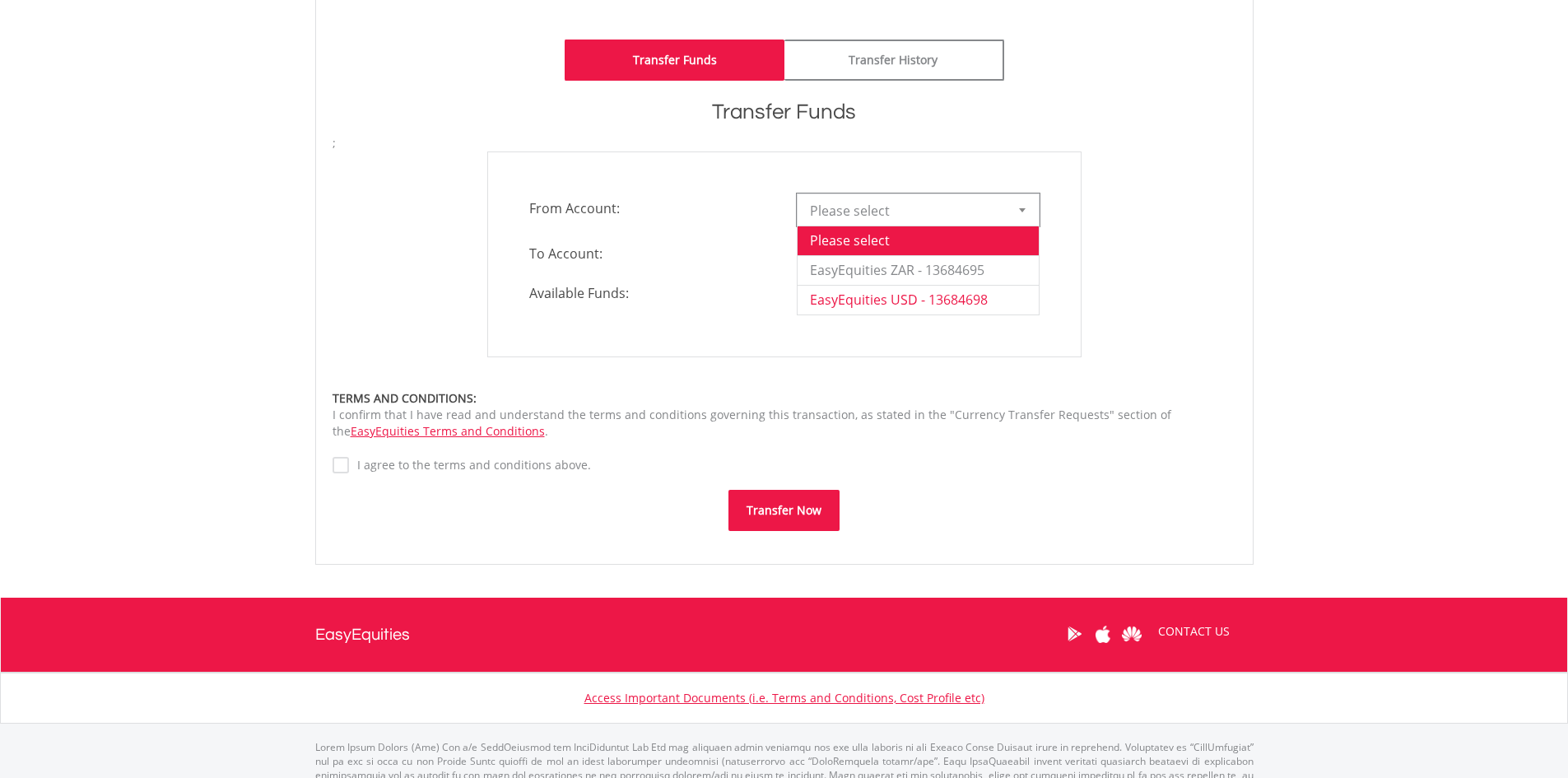
click at [970, 293] on li "EasyEquities USD - 13684698" at bounding box center [918, 299] width 241 height 29
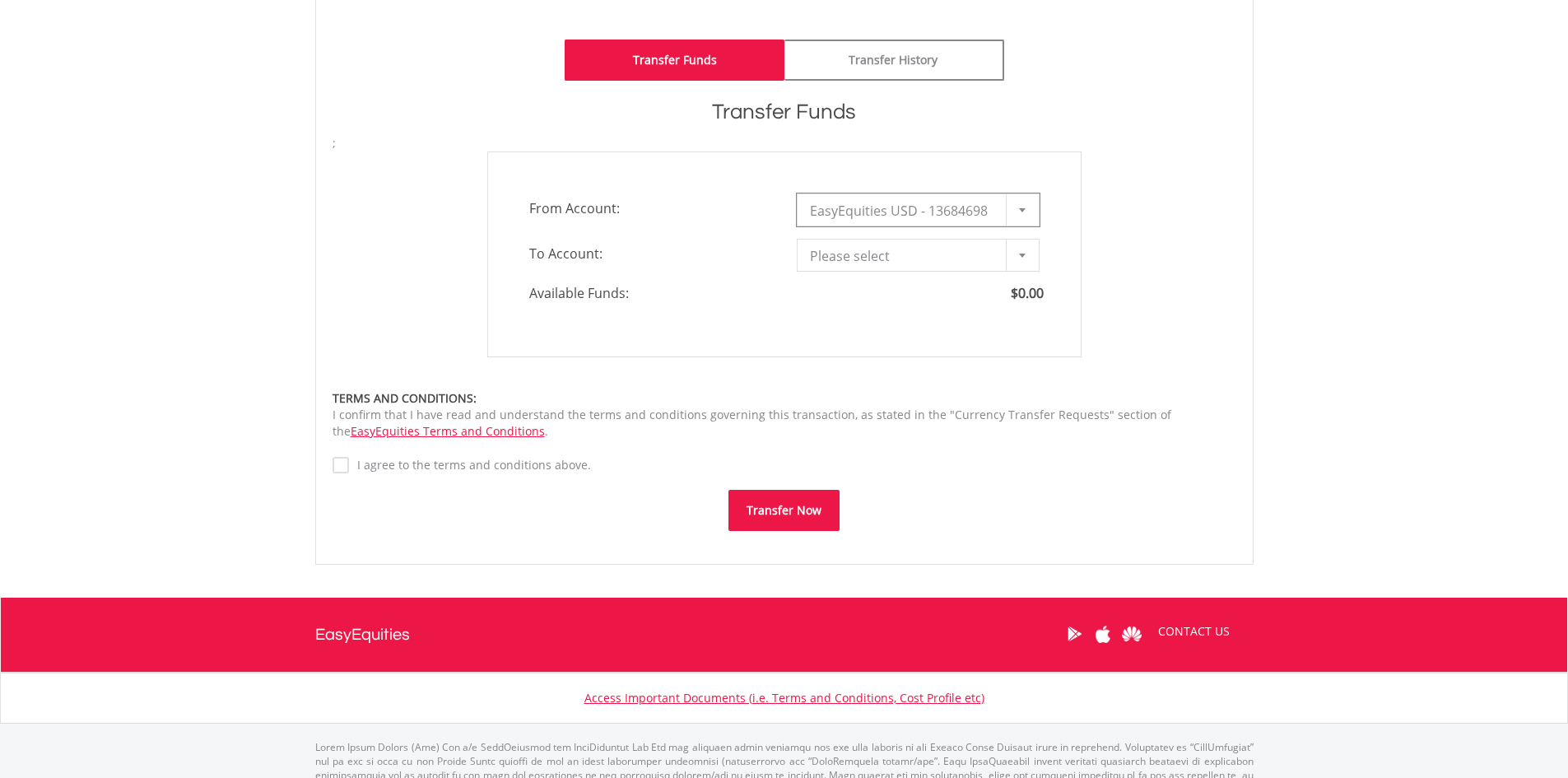
click at [1036, 261] on div at bounding box center [1021, 254] width 33 height 31
click at [917, 314] on li "EasyEquities ZAR - 13684695" at bounding box center [918, 315] width 241 height 29
type input "*"
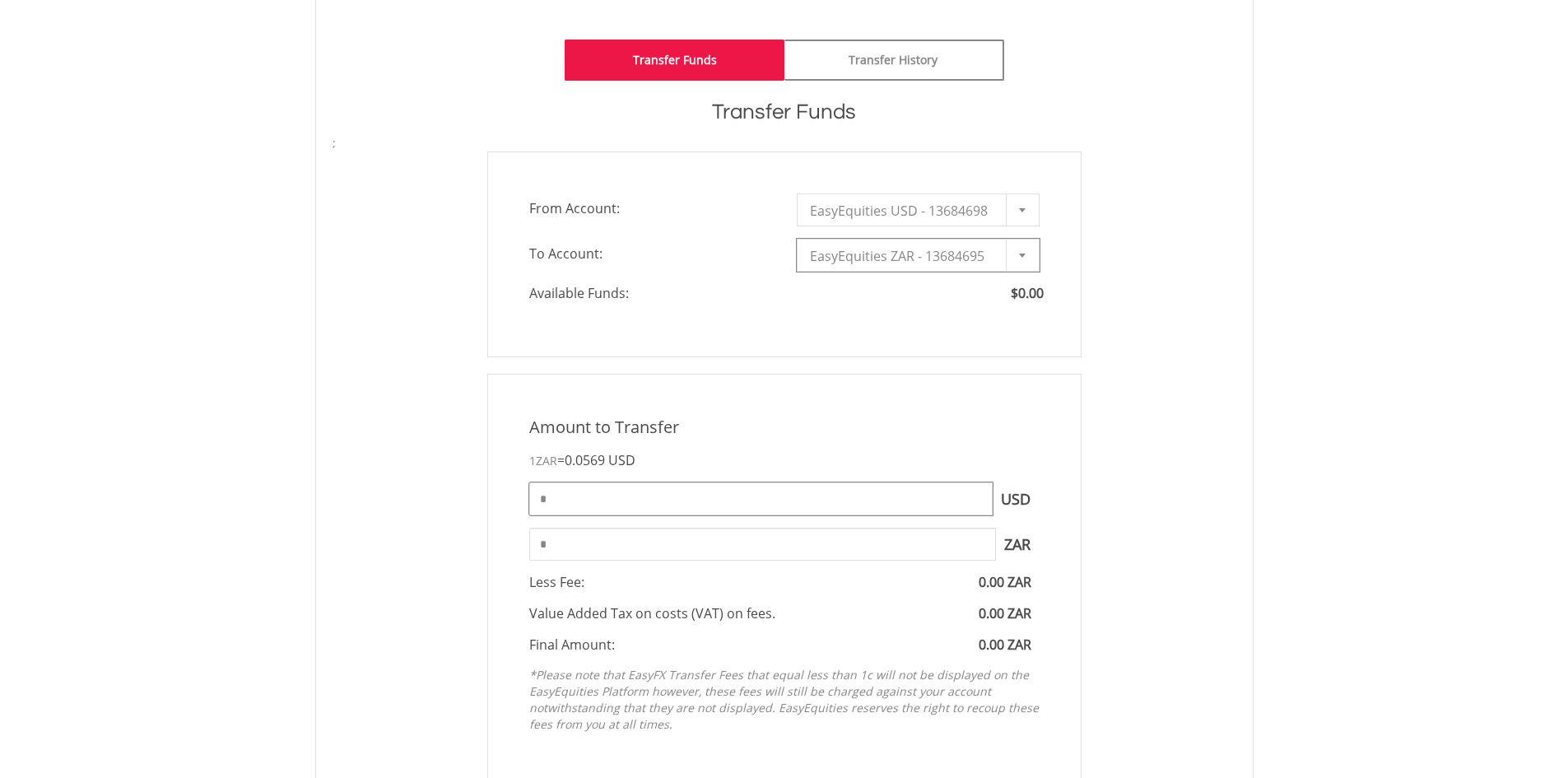
click at [725, 497] on input "*" at bounding box center [760, 499] width 463 height 33
type input "*"
click at [863, 550] on input "*" at bounding box center [762, 543] width 466 height 33
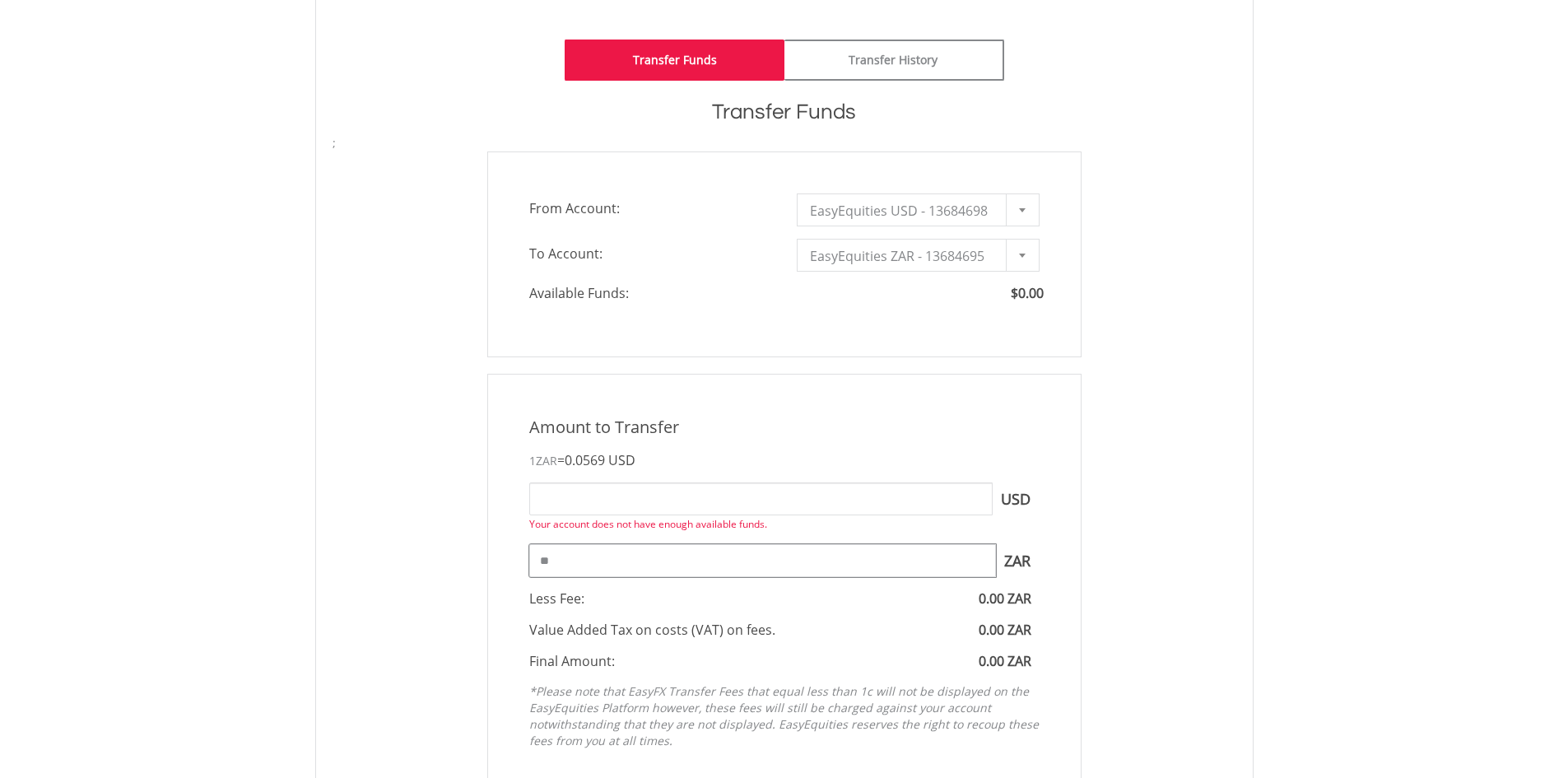
type input "*"
type input "****"
type input "*****"
click at [698, 507] on input "*****" at bounding box center [760, 499] width 463 height 33
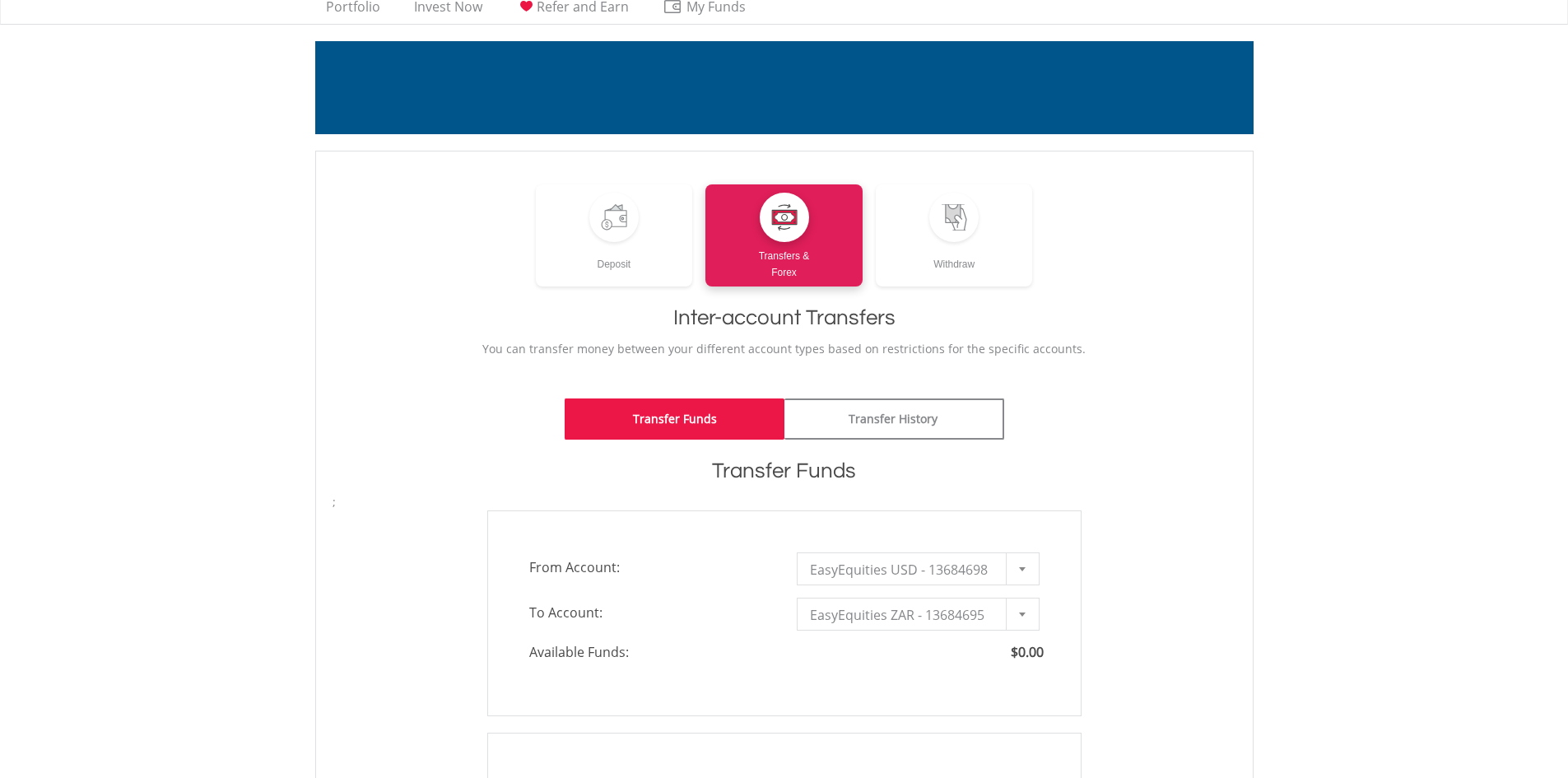
scroll to position [82, 0]
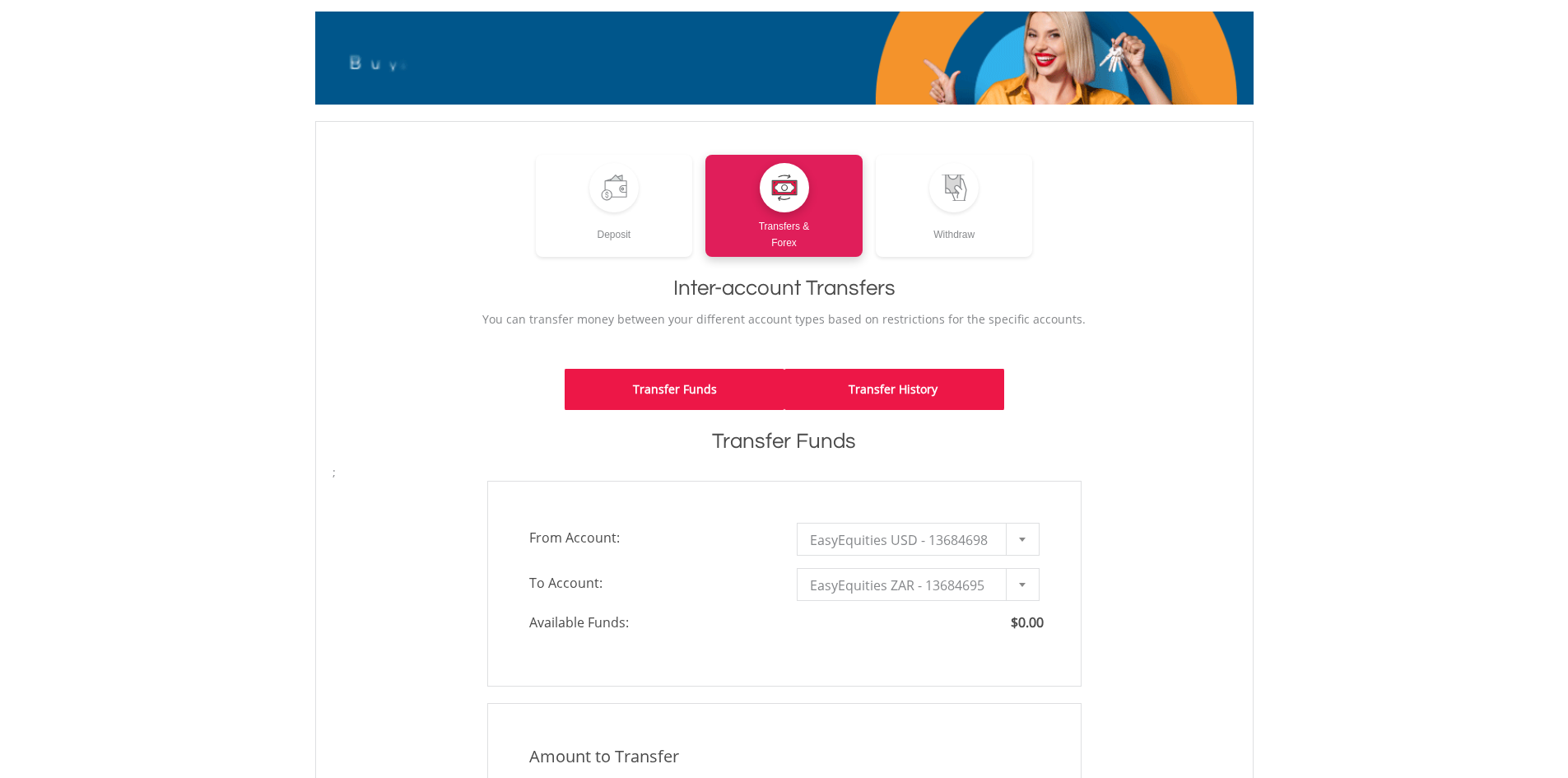
click at [943, 378] on link "Transfer History" at bounding box center [894, 389] width 219 height 41
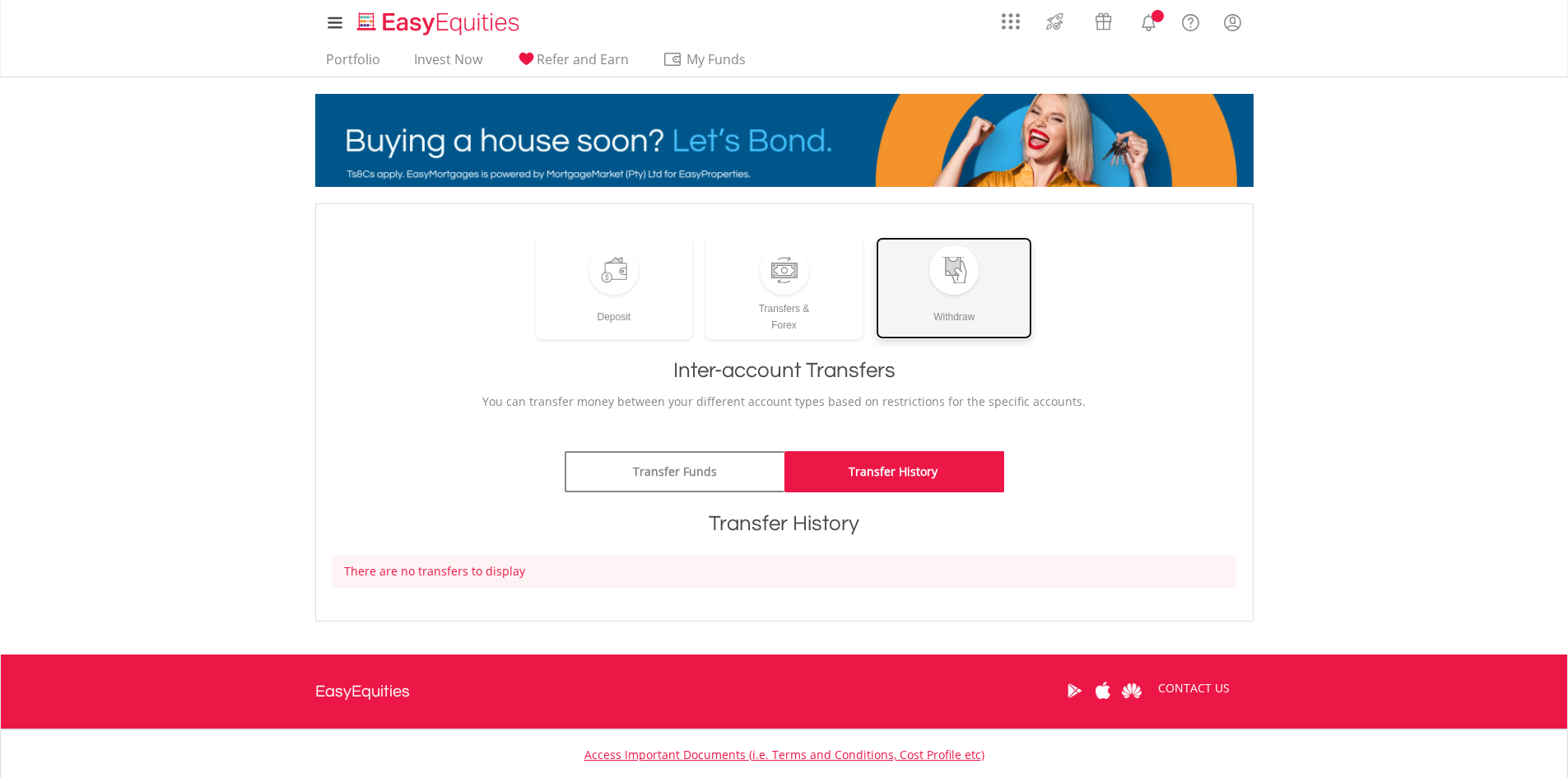
click at [931, 316] on div "Withdraw" at bounding box center [954, 310] width 157 height 30
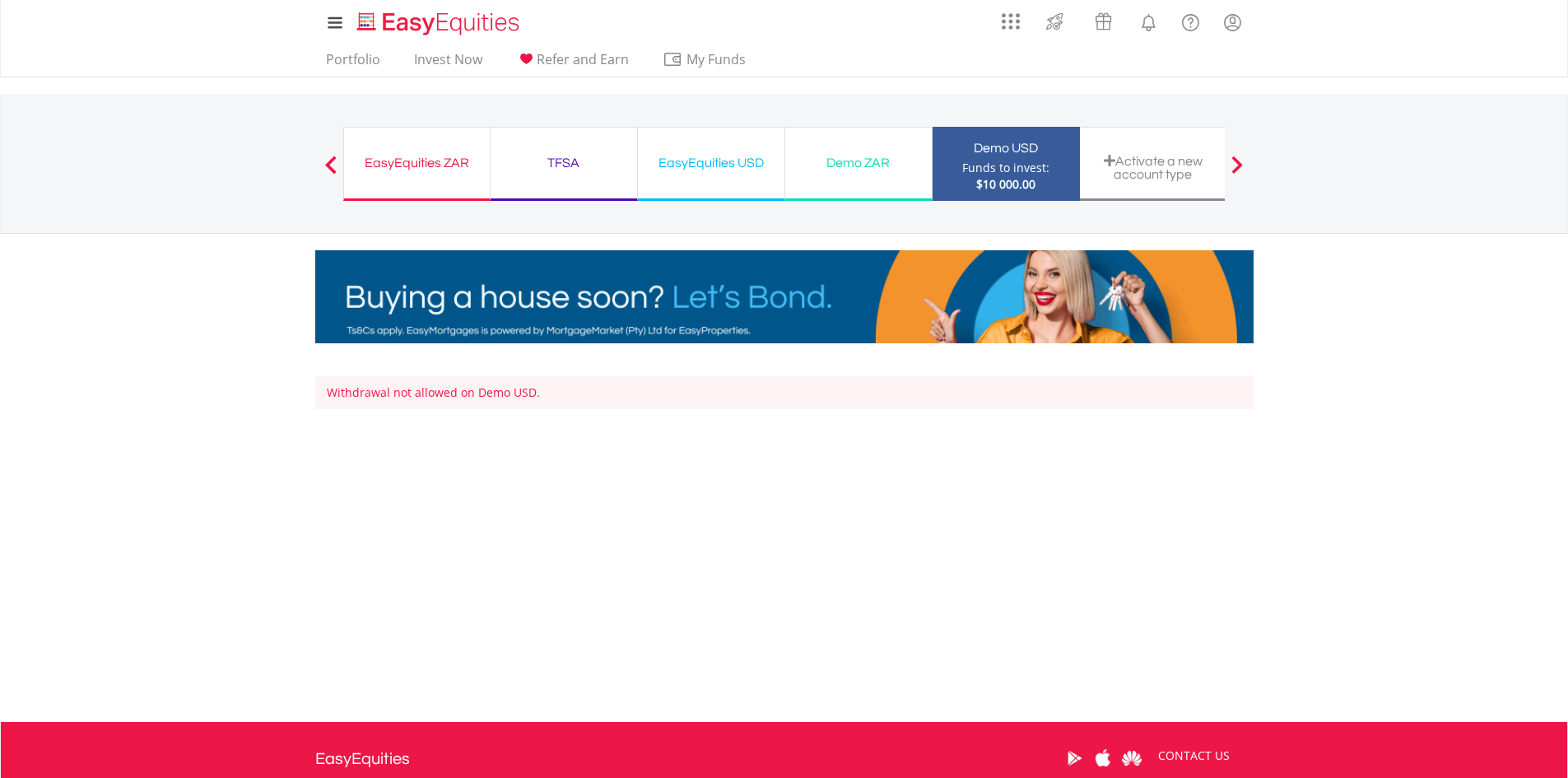
click at [1232, 167] on span at bounding box center [1236, 164] width 12 height 18
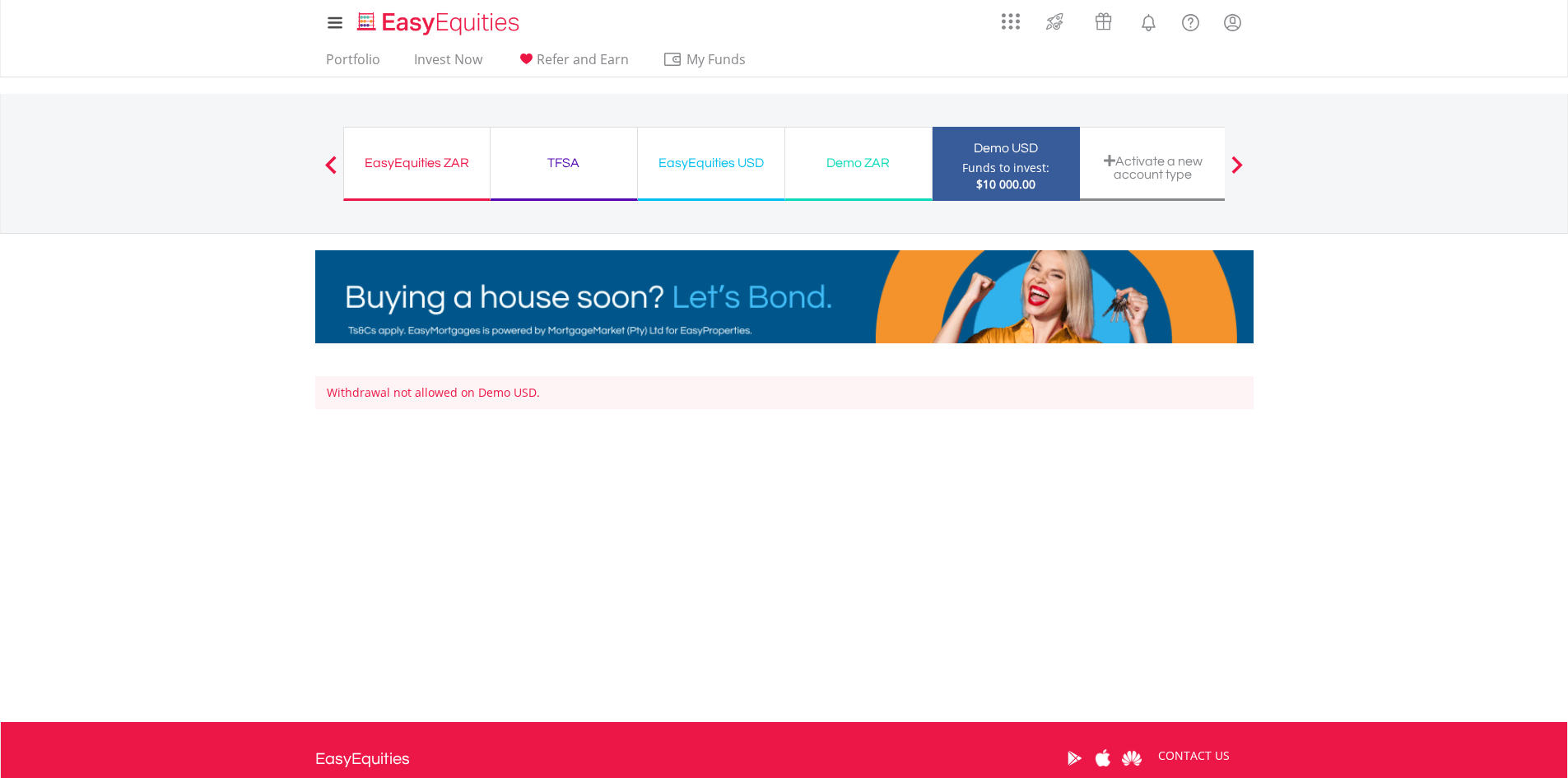
click at [1232, 167] on span at bounding box center [1236, 164] width 12 height 18
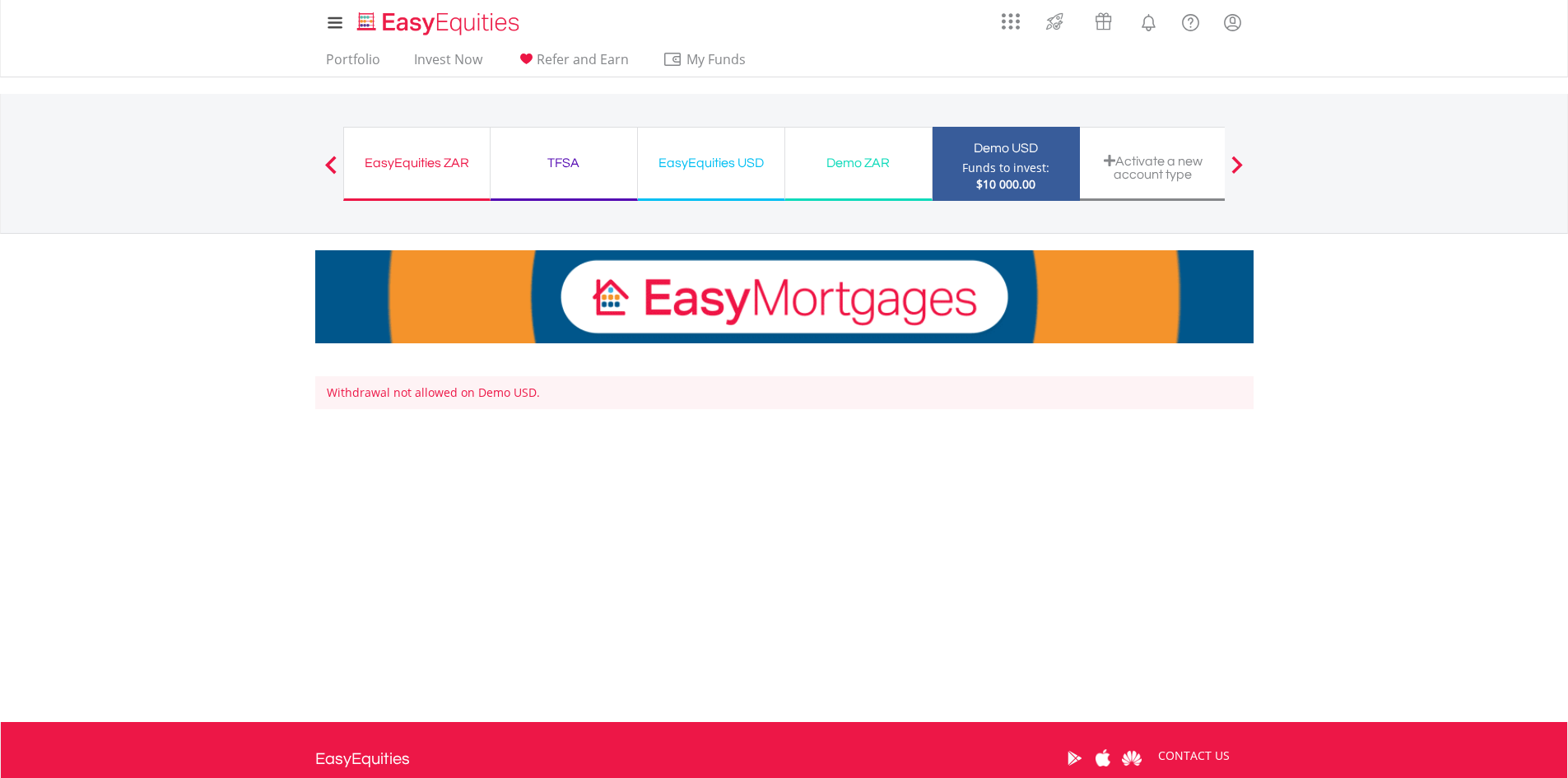
click at [1232, 166] on span at bounding box center [1236, 164] width 12 height 18
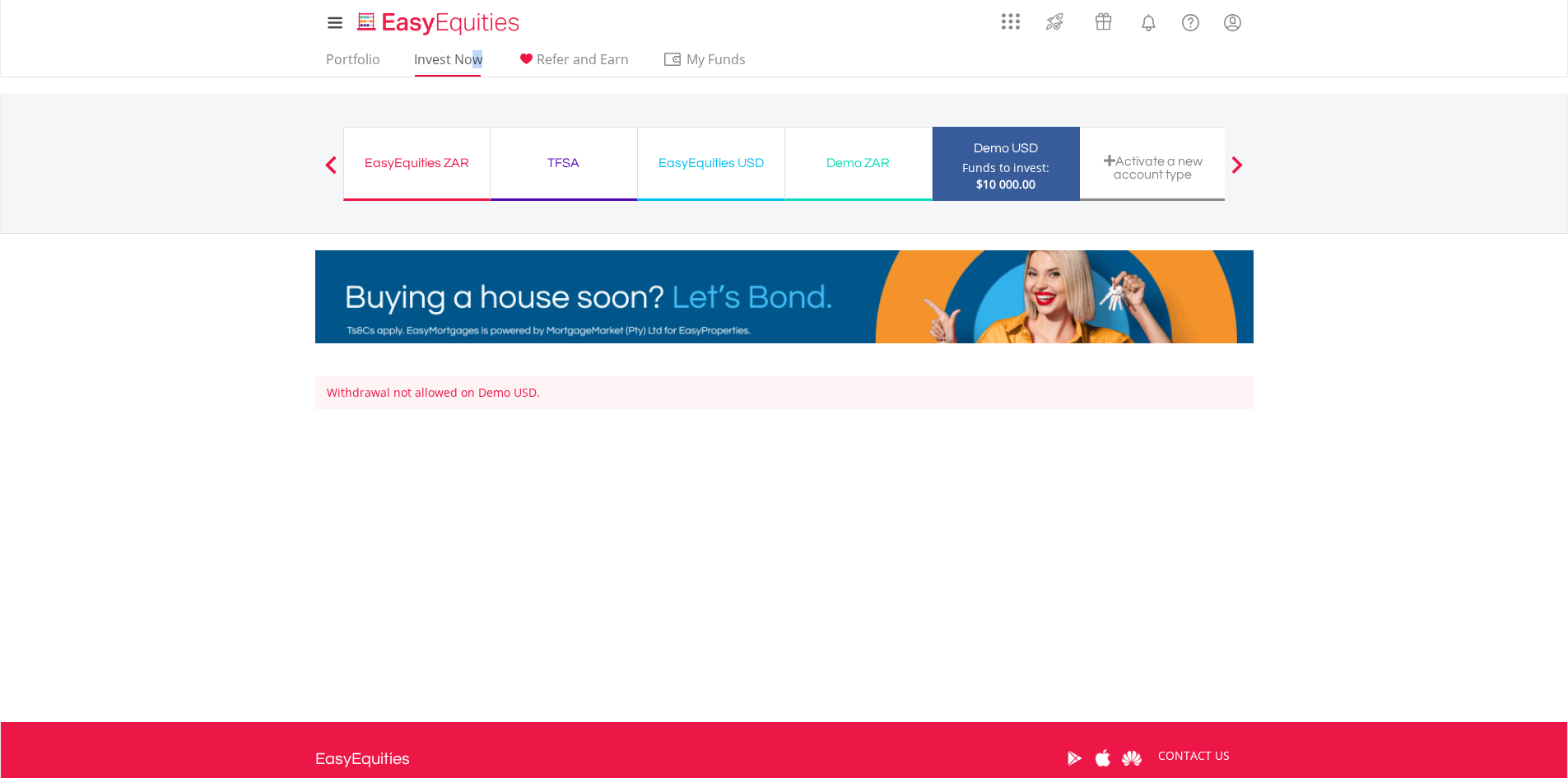
drag, startPoint x: 473, startPoint y: 46, endPoint x: 485, endPoint y: 59, distance: 17.7
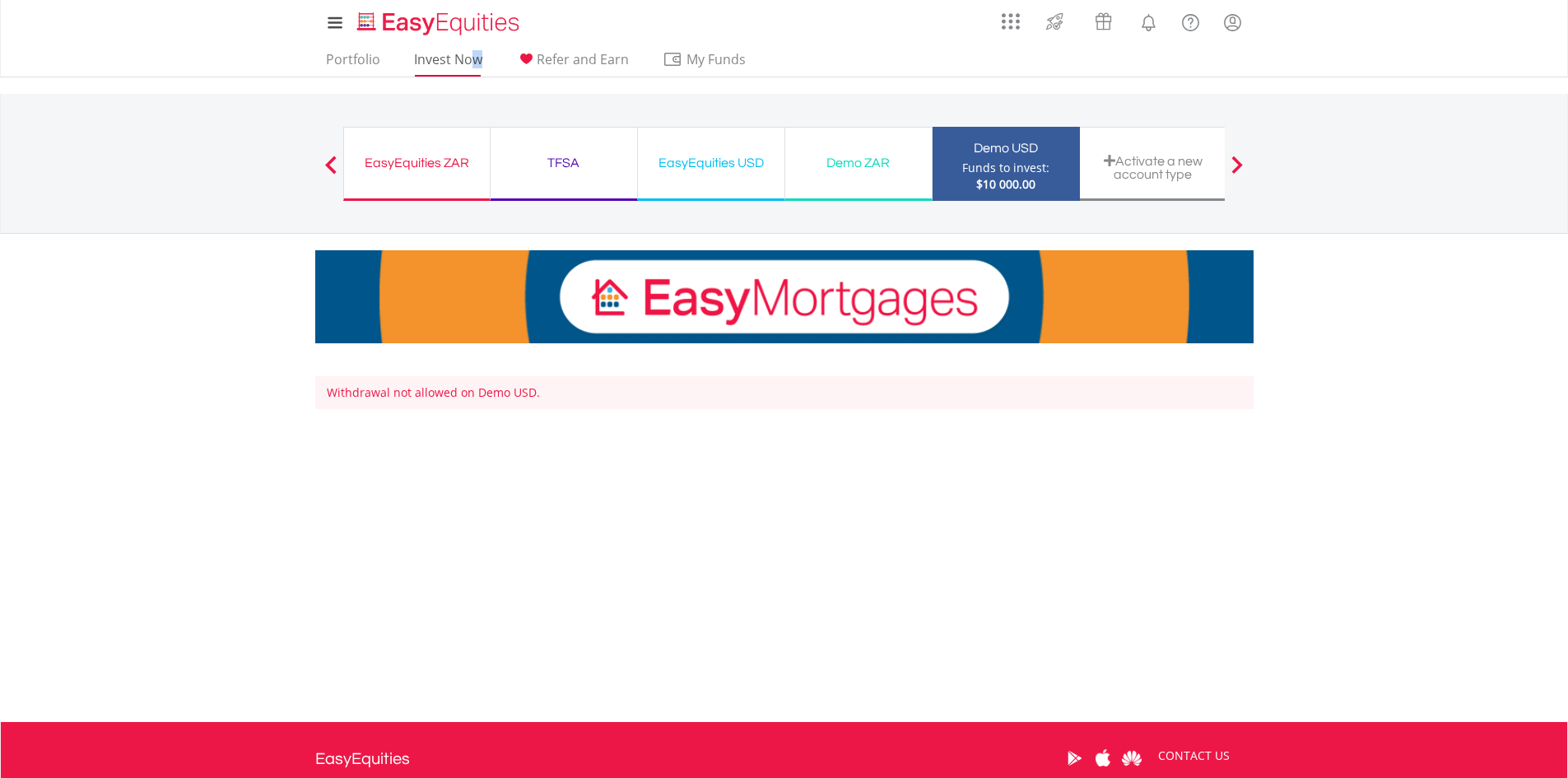
click at [484, 58] on ul "Portfolio Invest Now Refer and Earn My Funds Fund your accounts Withdraw Money …" at bounding box center [541, 61] width 451 height 31
drag, startPoint x: 507, startPoint y: 78, endPoint x: 526, endPoint y: 85, distance: 20.2
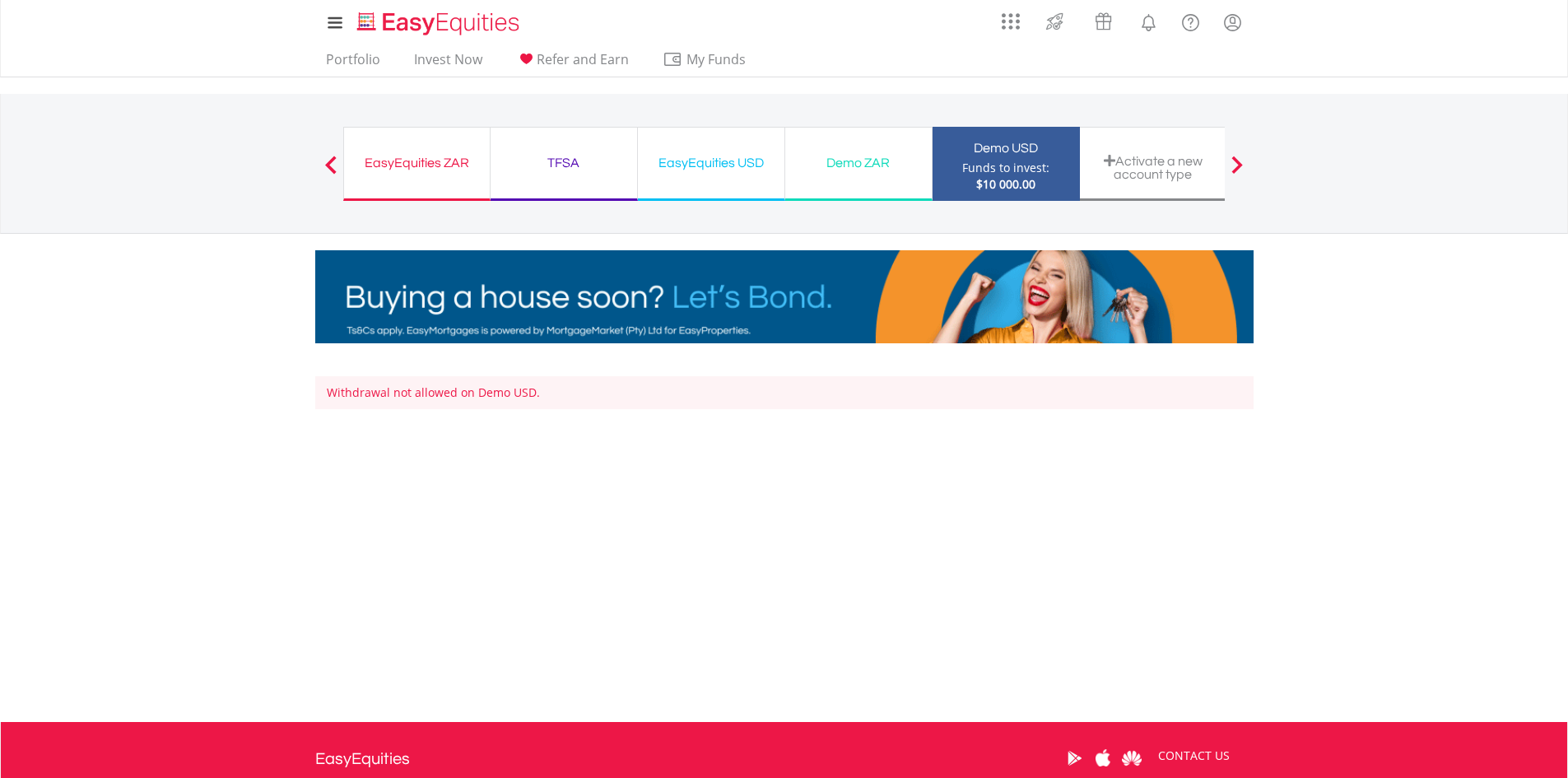
click at [513, 82] on div "My Investments Invest Now New Listings Sell My Recurring Investments Pending Or…" at bounding box center [784, 171] width 1568 height 343
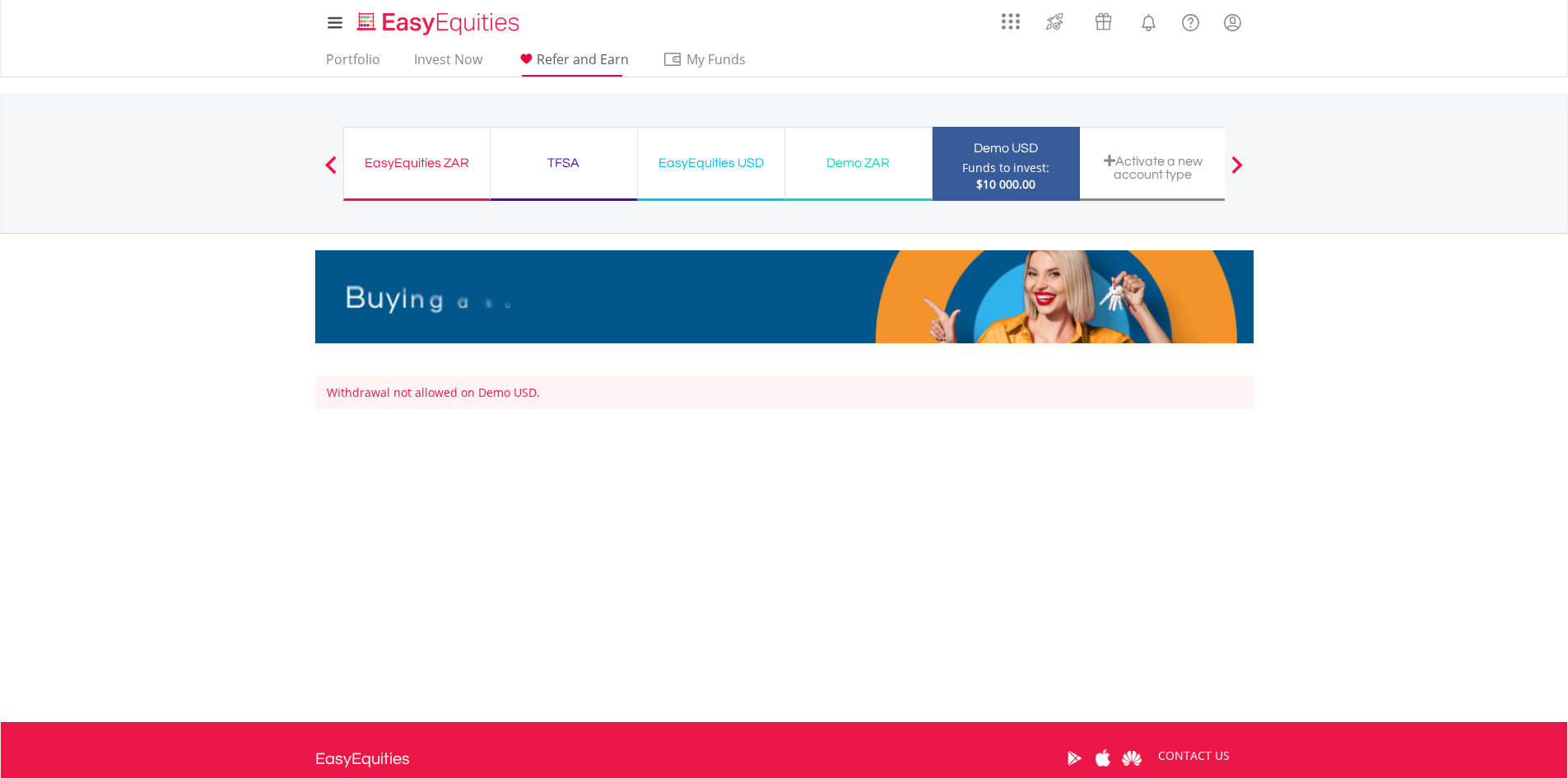
click at [571, 58] on span "Refer and Earn" at bounding box center [582, 59] width 92 height 18
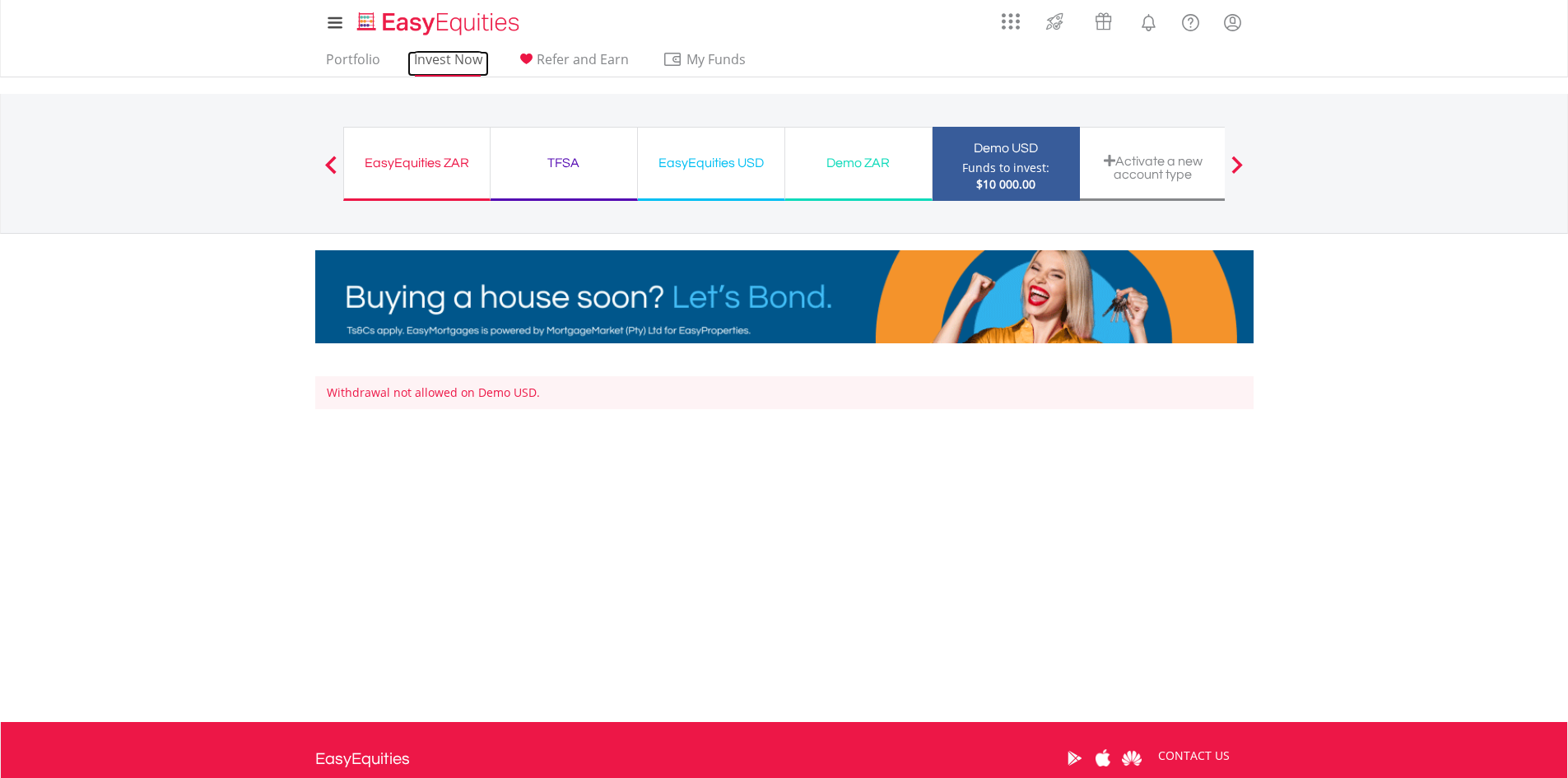
click at [431, 62] on link "Invest Now" at bounding box center [448, 63] width 81 height 26
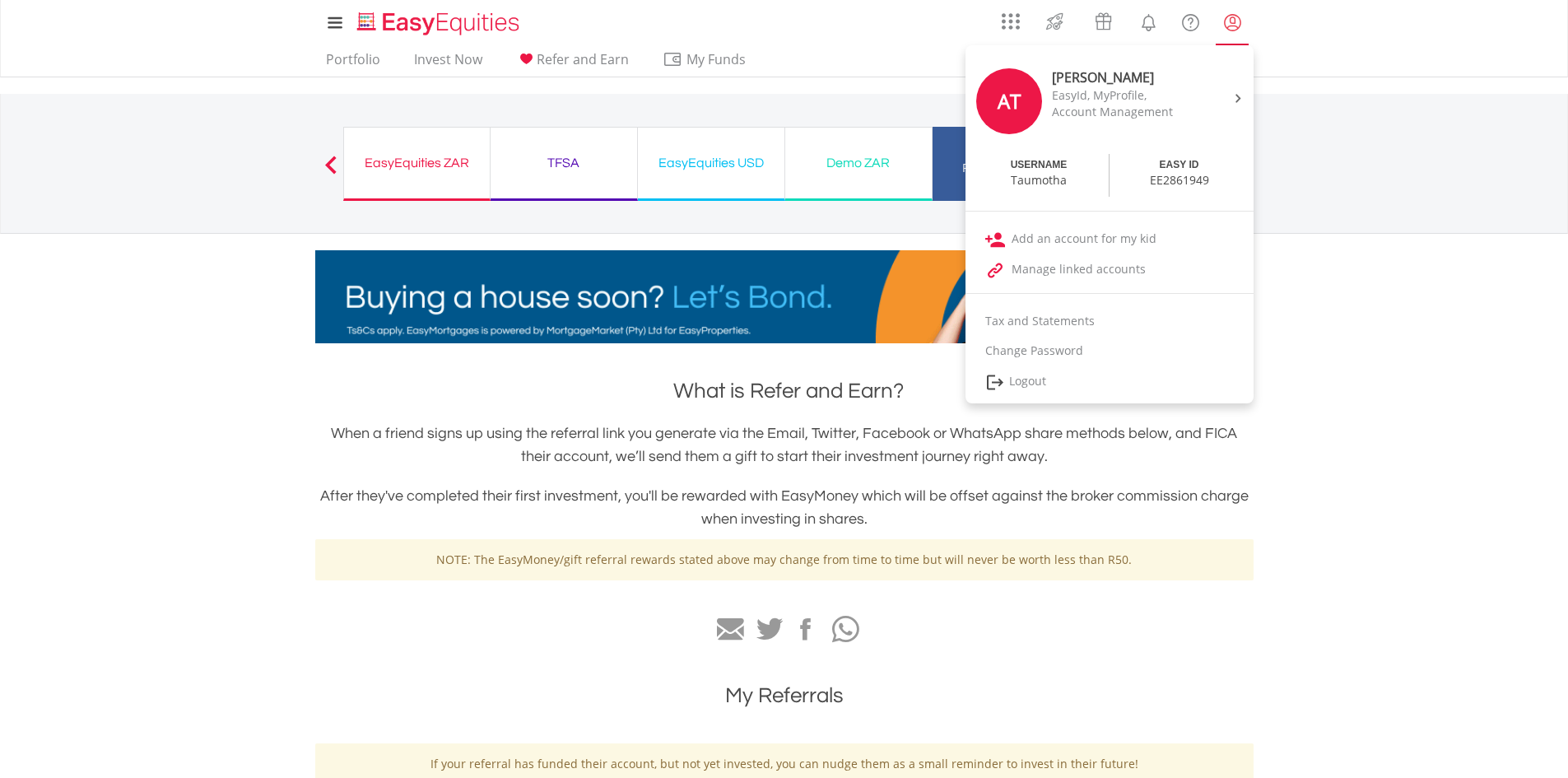
click at [1231, 23] on lord-icon "My Profile" at bounding box center [1232, 22] width 21 height 21
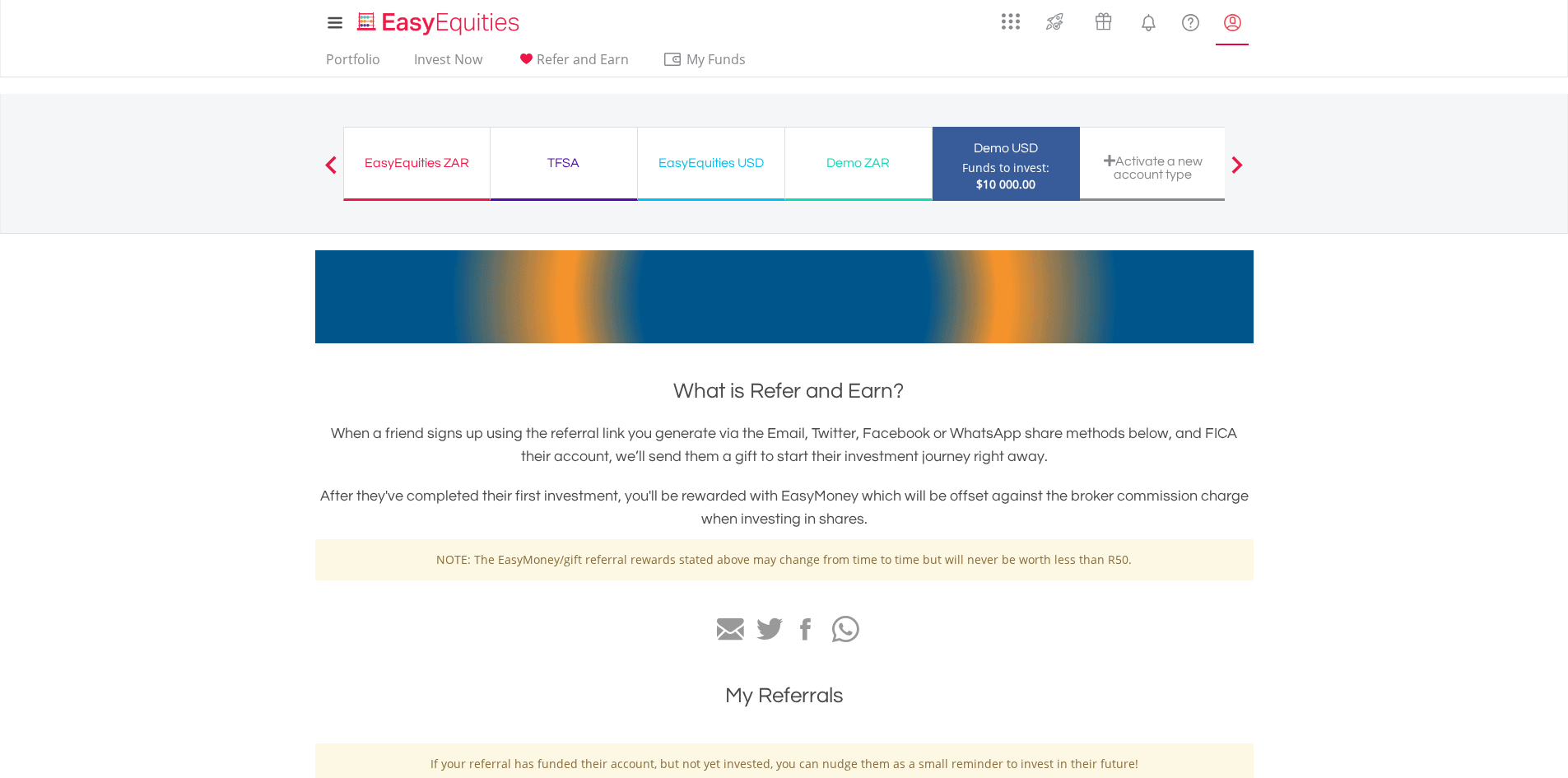
click at [1231, 23] on lord-icon "My Profile" at bounding box center [1232, 22] width 21 height 21
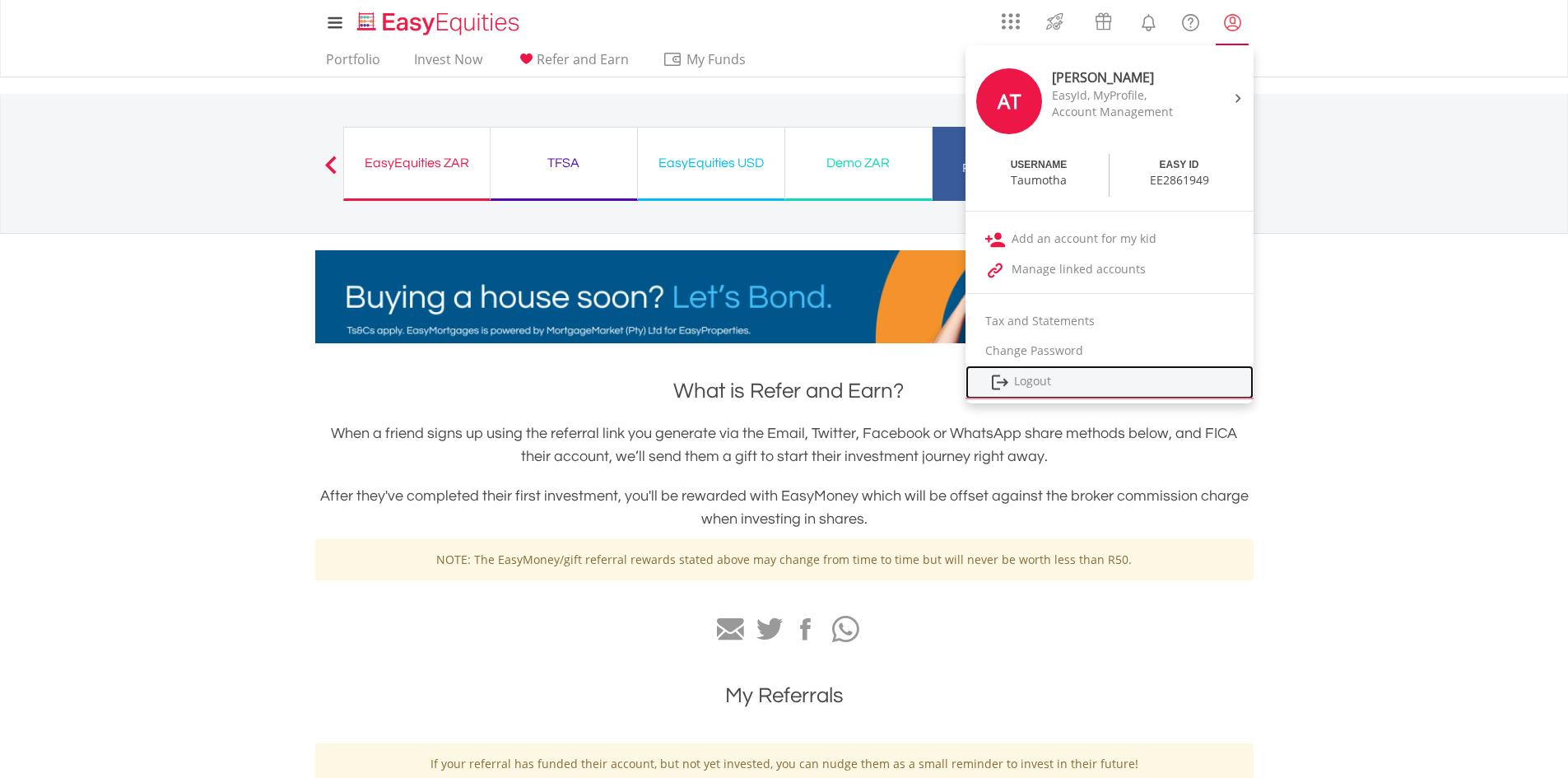
click at [1077, 388] on link "Logout" at bounding box center [1109, 383] width 288 height 34
